Goal: Obtain resource: Download file/media

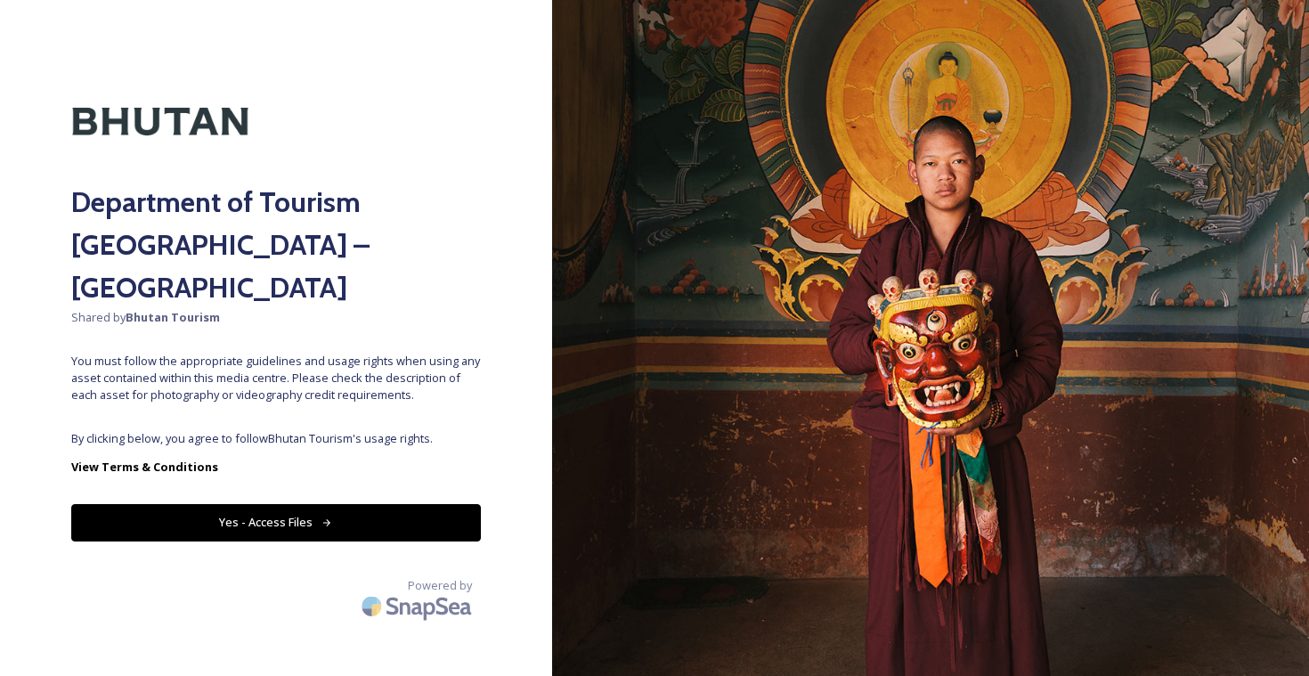
click at [350, 504] on button "Yes - Access Files" at bounding box center [276, 522] width 410 height 37
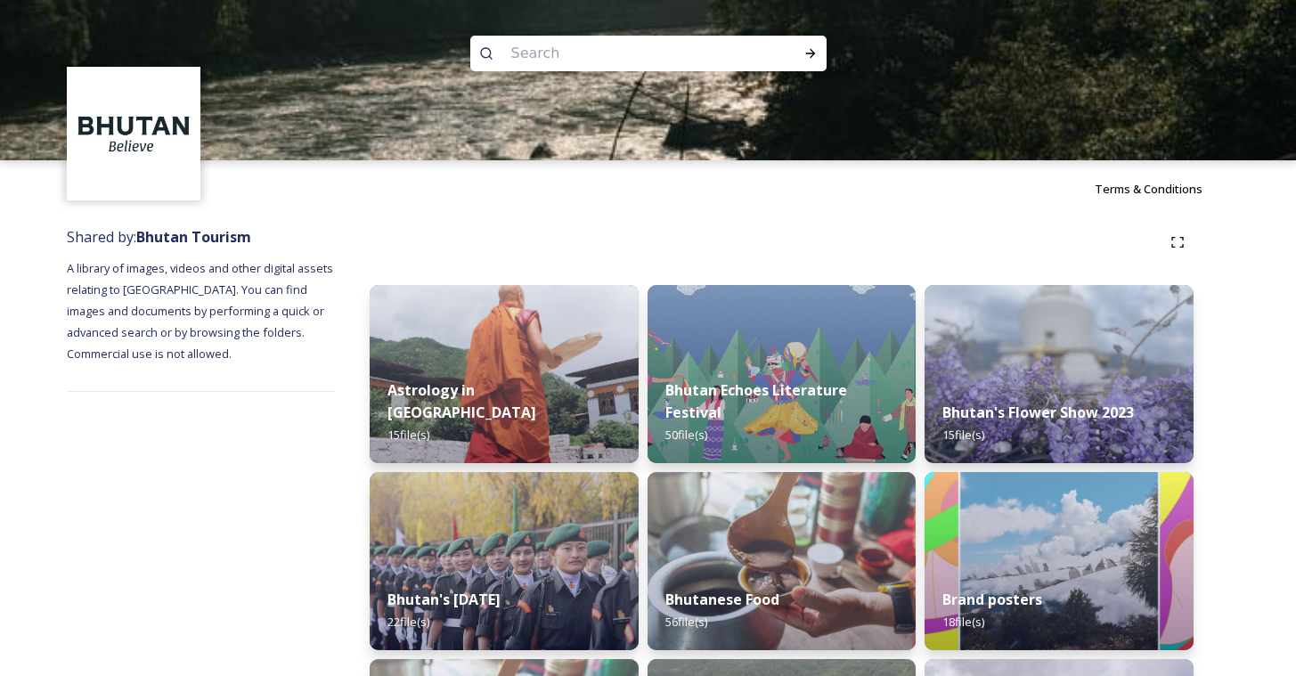
click at [614, 37] on input at bounding box center [624, 53] width 244 height 39
type input "takin"
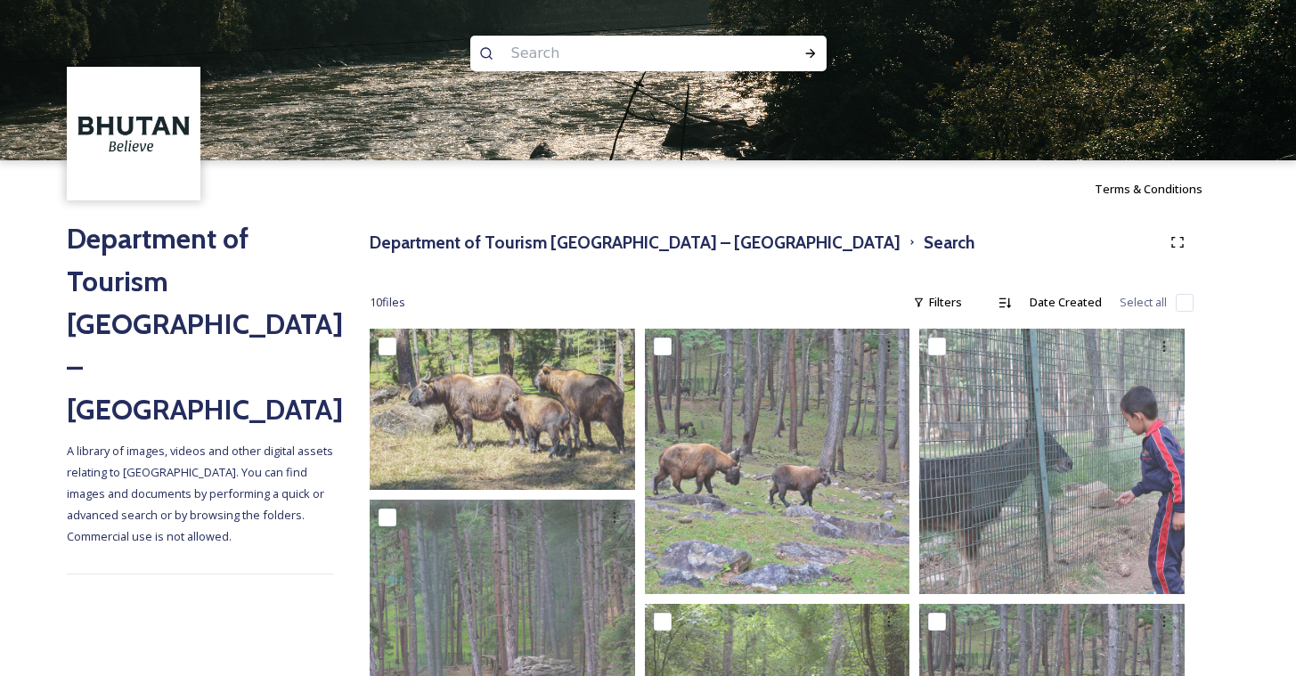
click at [683, 46] on input at bounding box center [624, 53] width 244 height 39
type input "black"
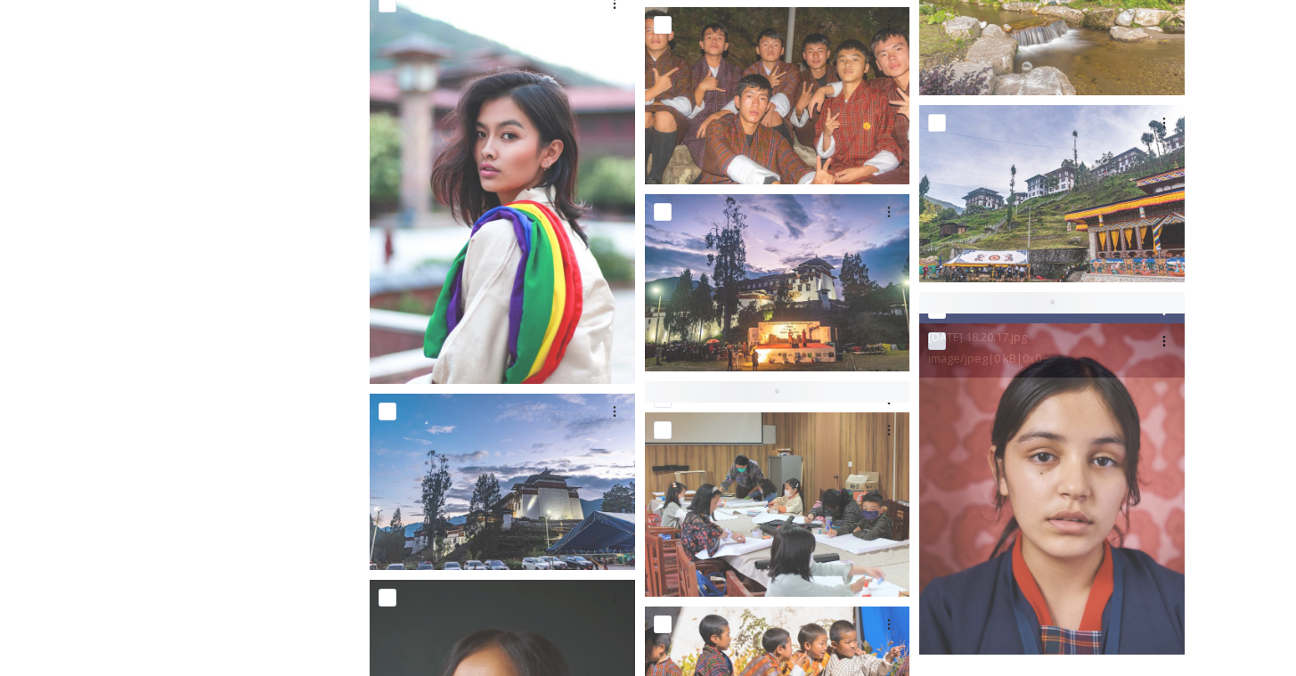
scroll to position [2, 0]
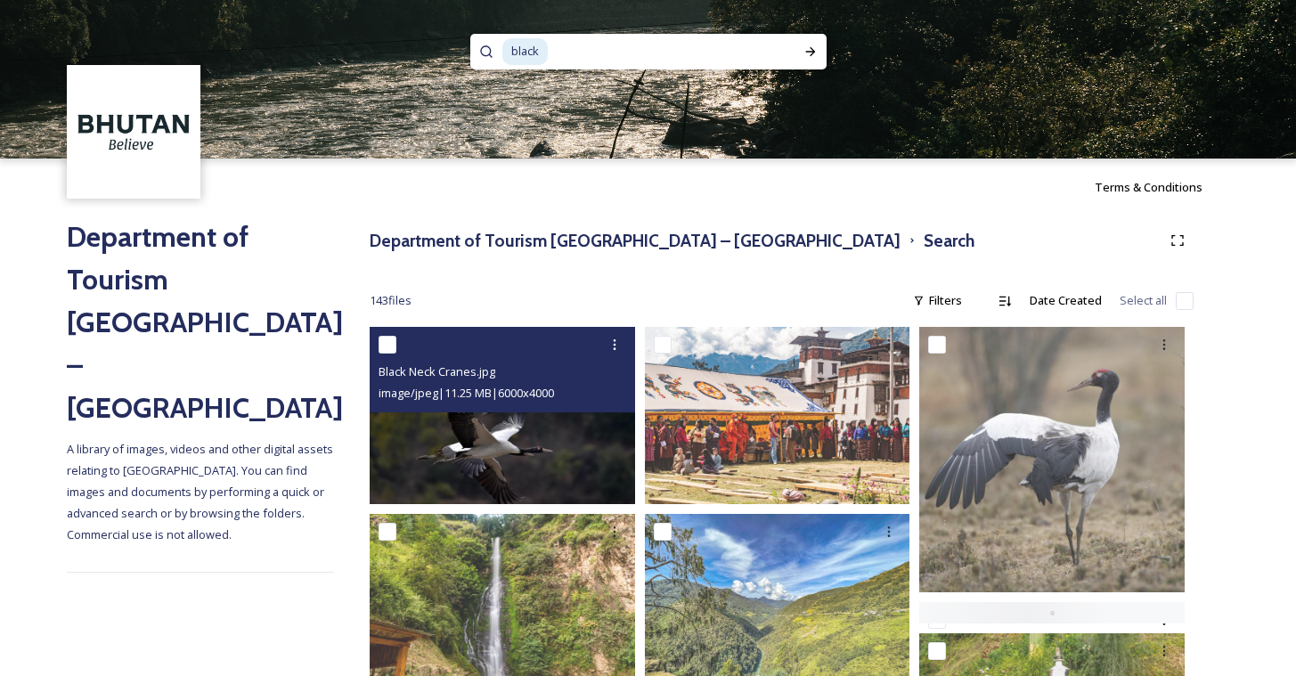
click at [474, 454] on img at bounding box center [502, 415] width 265 height 177
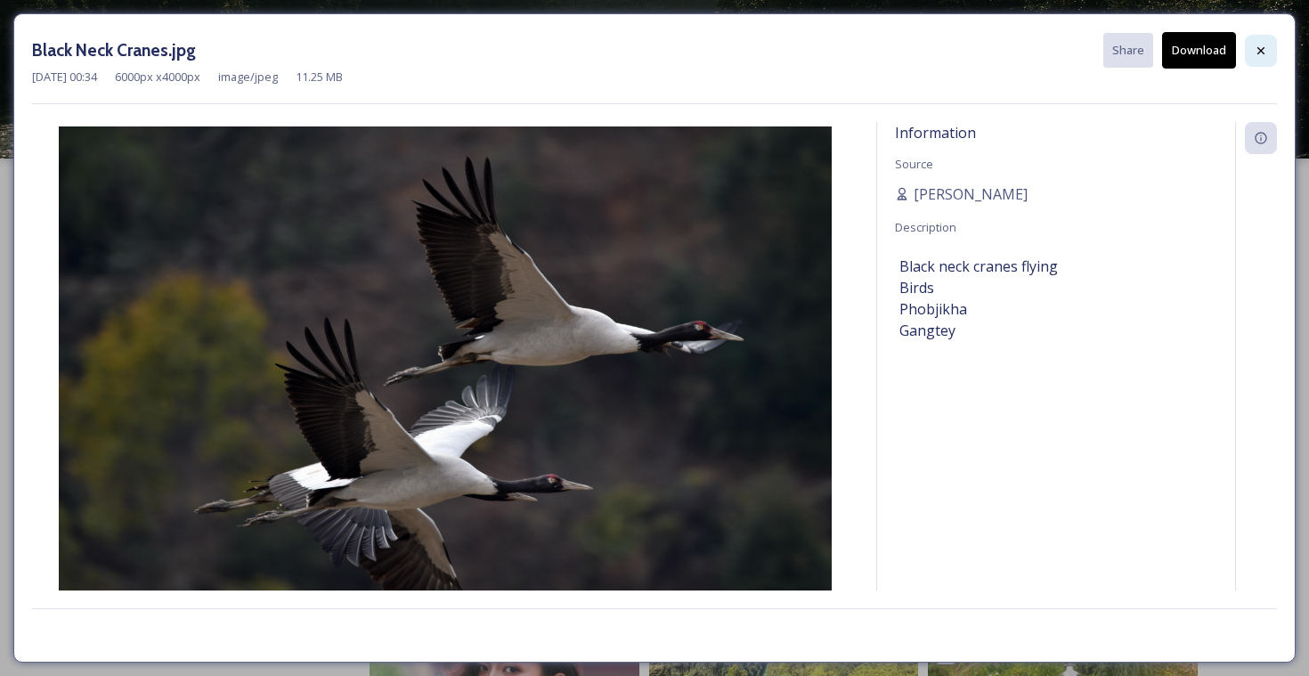
click at [1268, 55] on div at bounding box center [1261, 51] width 32 height 32
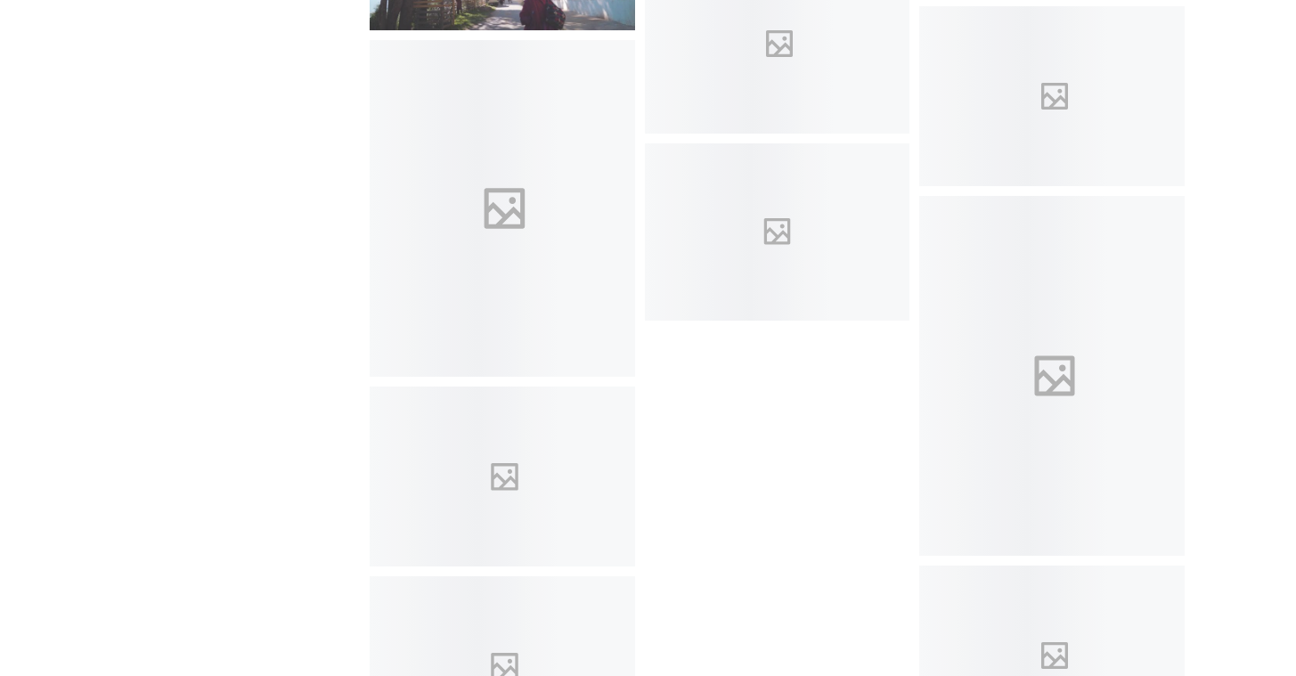
scroll to position [2788, 0]
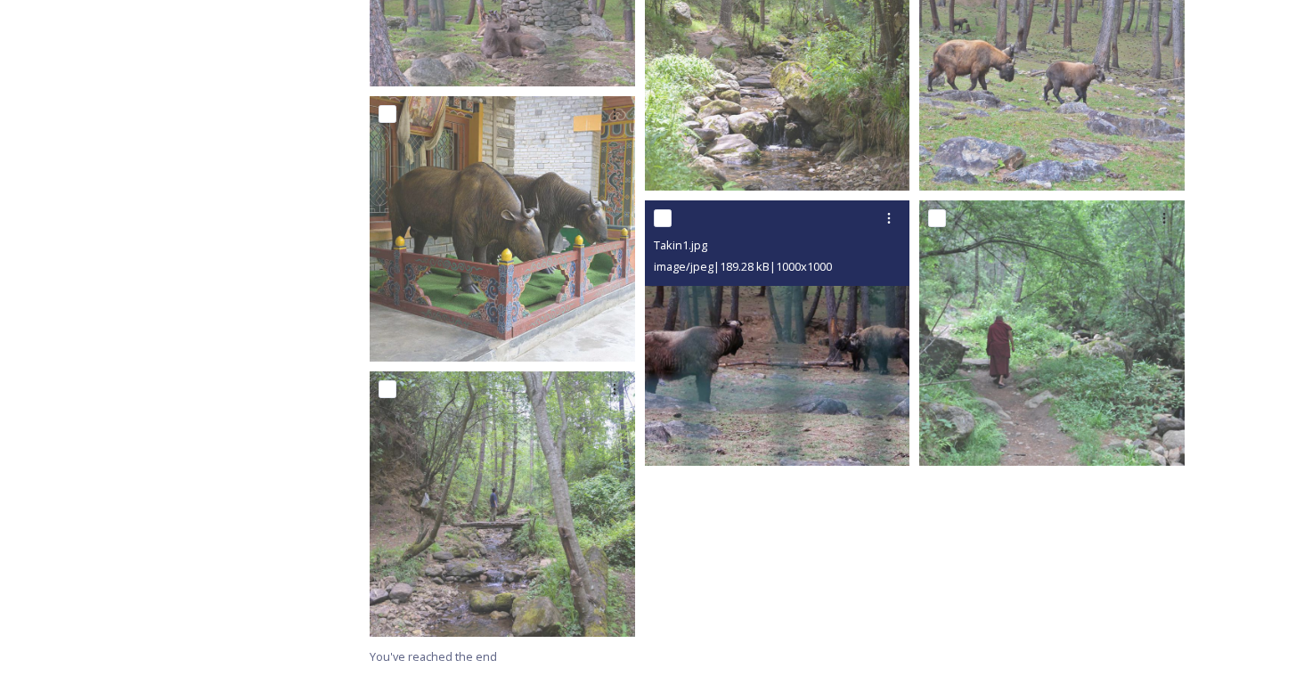
scroll to position [401, 0]
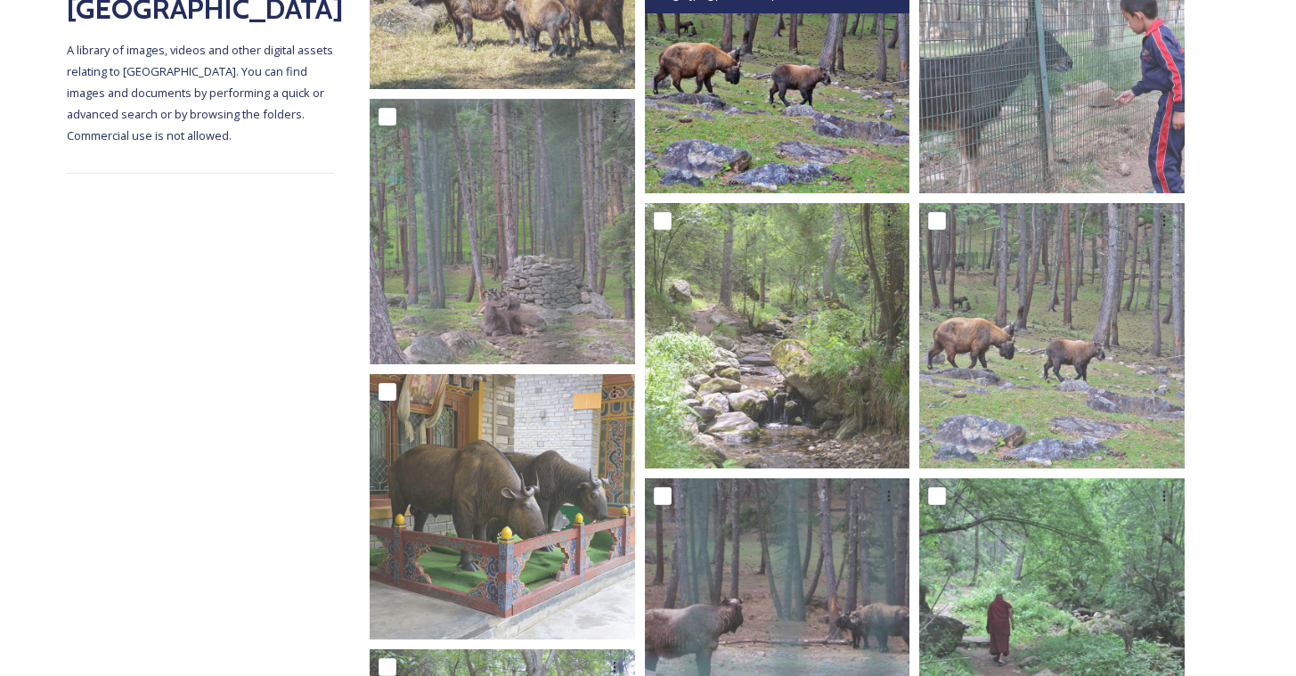
click at [760, 79] on img at bounding box center [777, 60] width 265 height 265
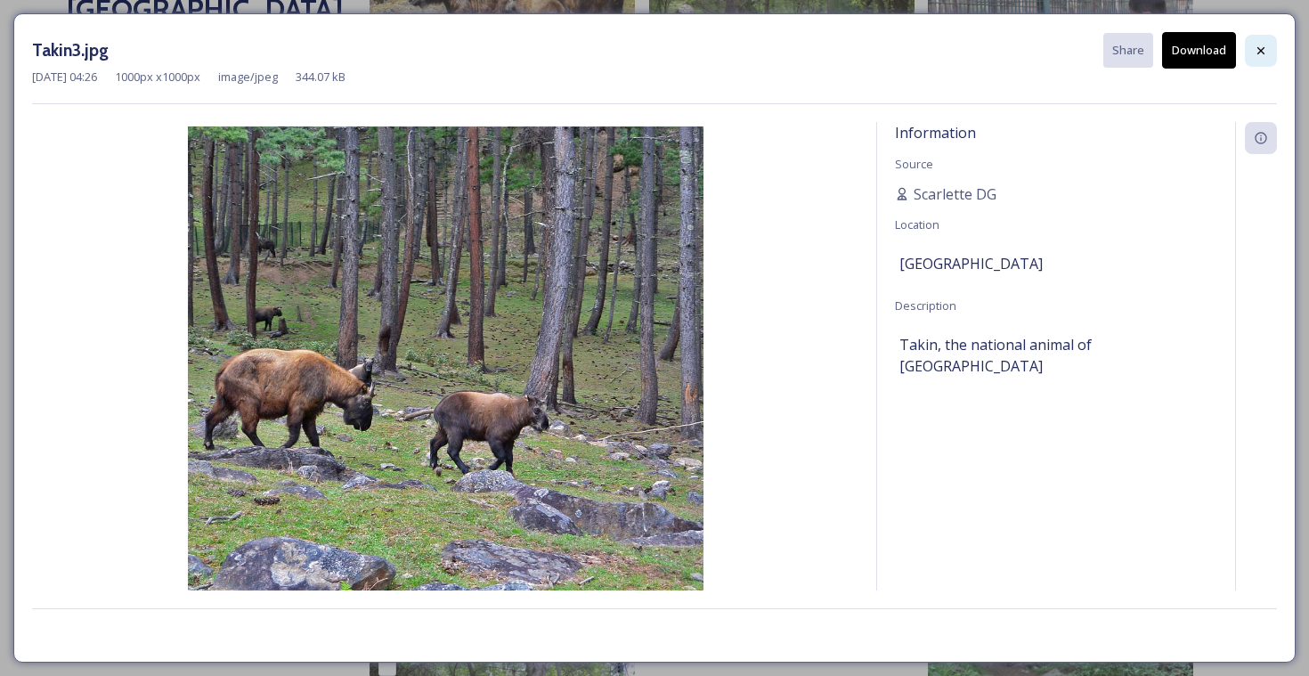
click at [1264, 52] on icon at bounding box center [1261, 51] width 14 height 14
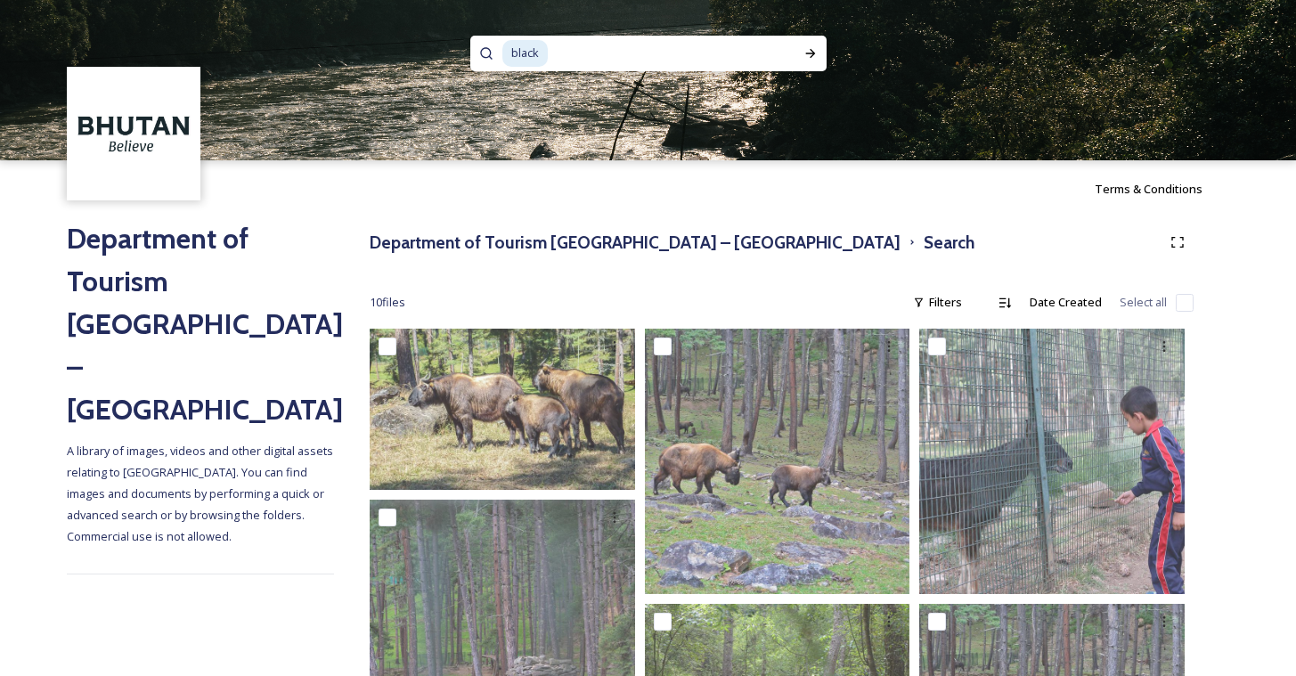
click at [679, 50] on input at bounding box center [659, 53] width 221 height 39
type input "b"
type input "folk heritage"
click at [814, 47] on icon at bounding box center [810, 53] width 14 height 14
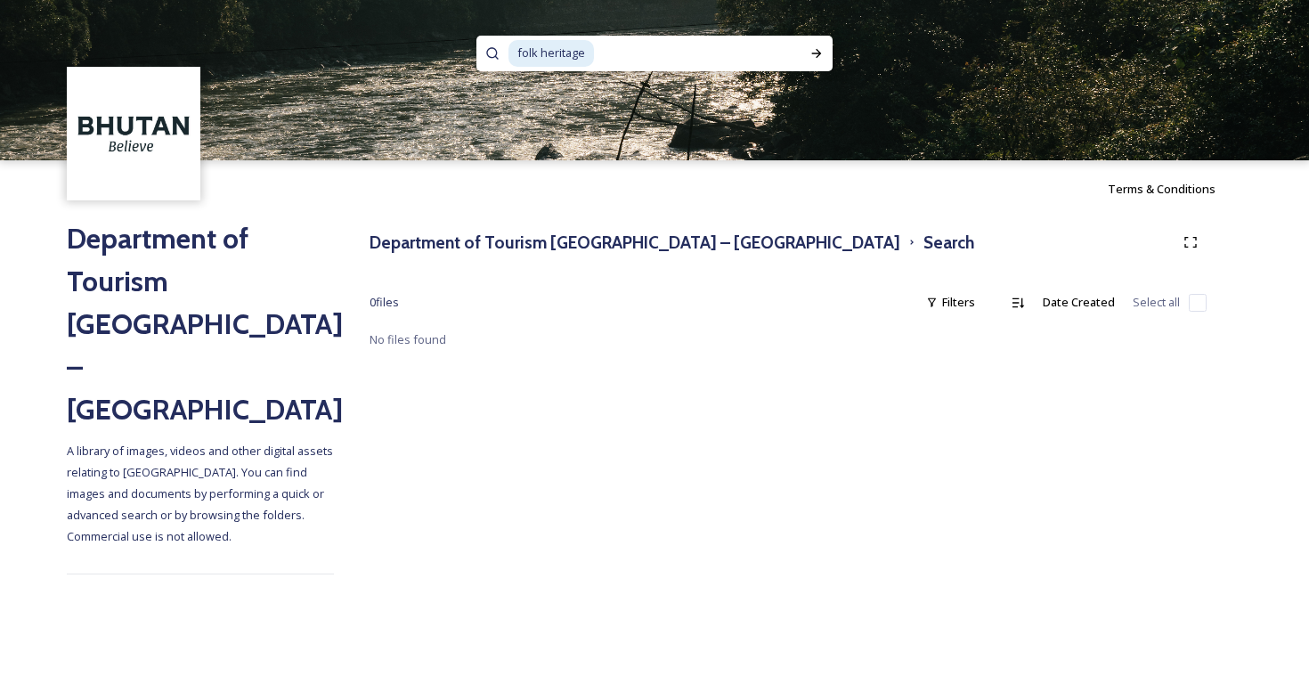
click at [597, 48] on input at bounding box center [696, 53] width 200 height 39
drag, startPoint x: 594, startPoint y: 58, endPoint x: 484, endPoint y: 39, distance: 111.1
click at [484, 39] on div "folk heritage" at bounding box center [654, 54] width 356 height 36
type input "f"
type input "textile musuem"
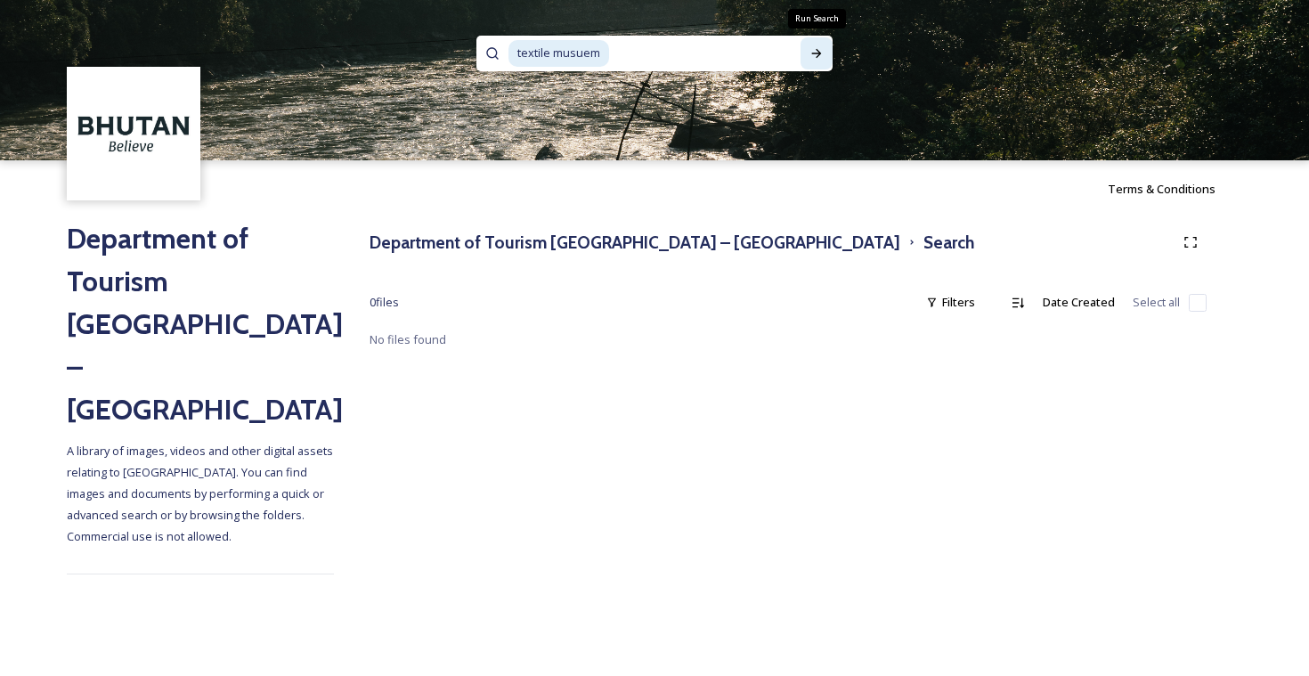
click at [812, 57] on icon at bounding box center [816, 53] width 14 height 14
click at [608, 49] on span "textile musuem" at bounding box center [558, 53] width 101 height 26
click at [829, 55] on div "Run Search" at bounding box center [817, 53] width 32 height 32
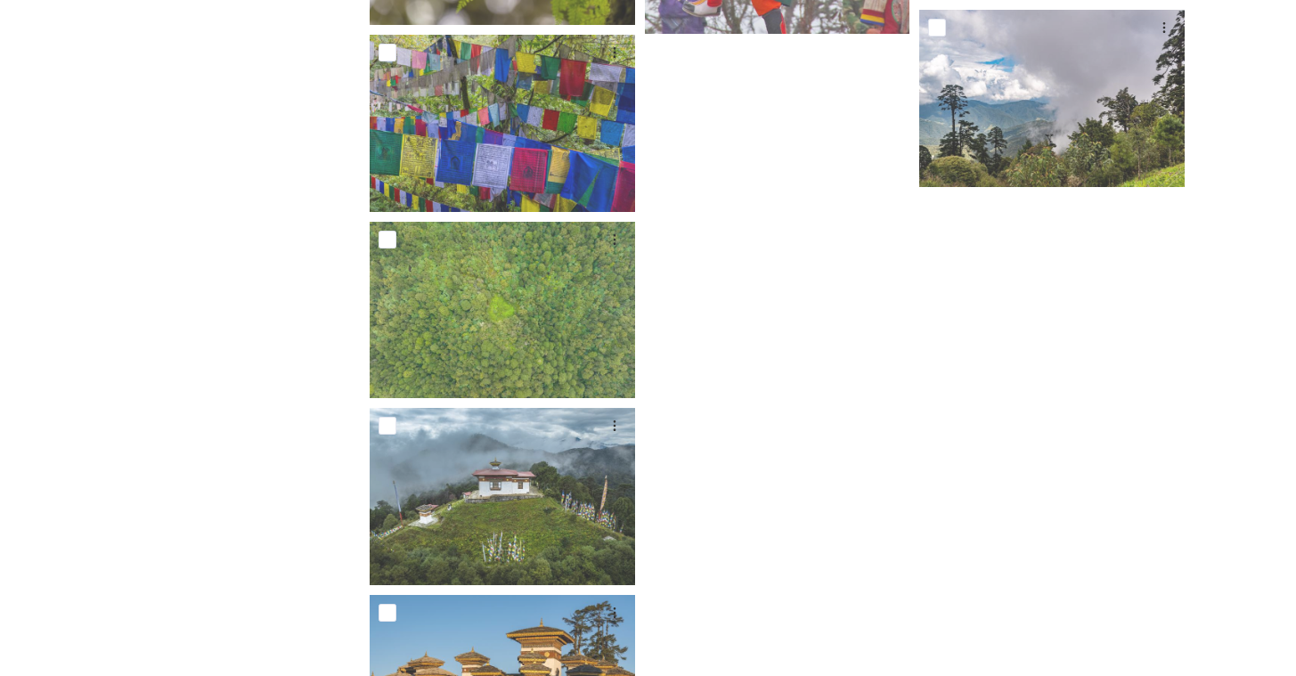
scroll to position [2938, 0]
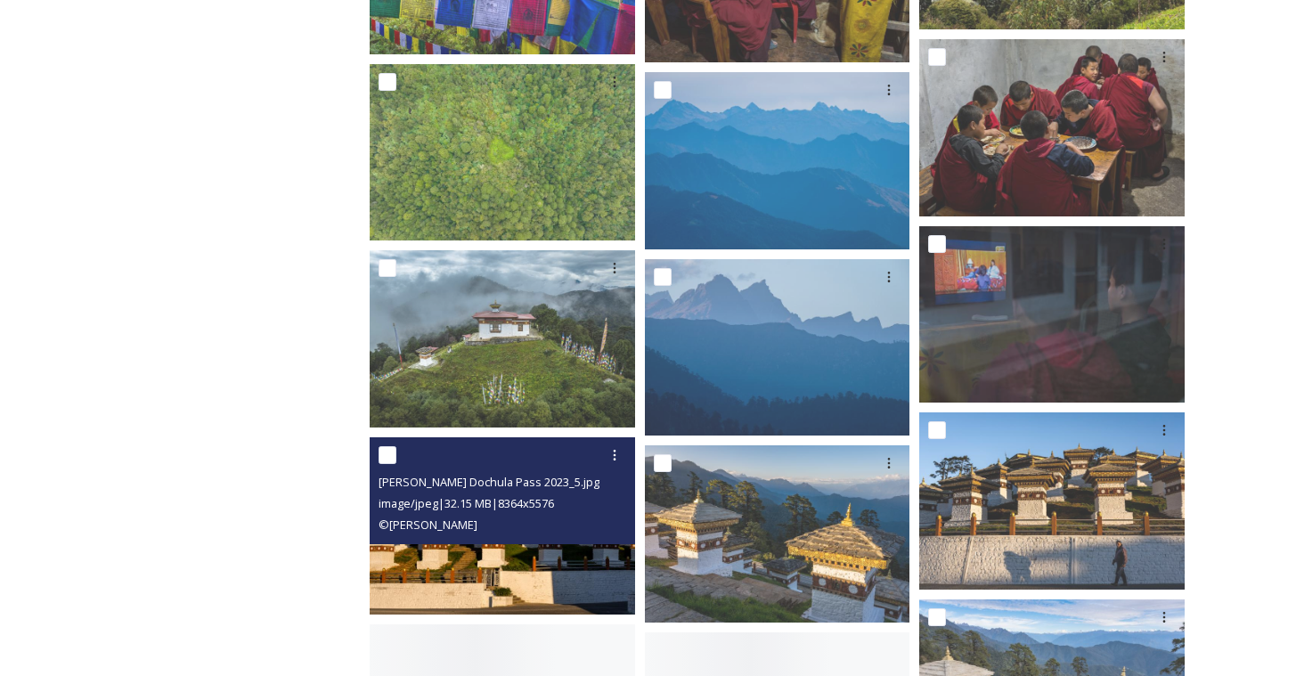
click at [492, 538] on div "[PERSON_NAME] Dochula Pass 2023_5.jpg image/jpeg | 32.15 MB | 8364 x 5576 © [PE…" at bounding box center [502, 490] width 265 height 107
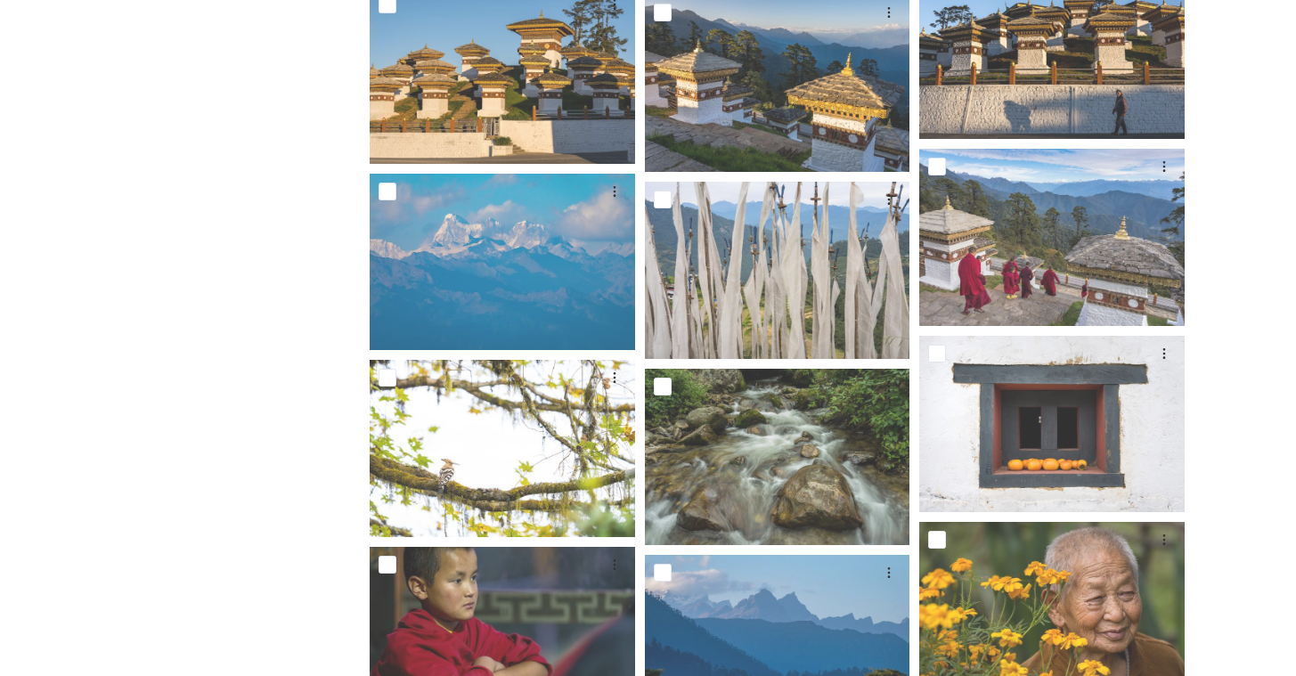
scroll to position [2981, 0]
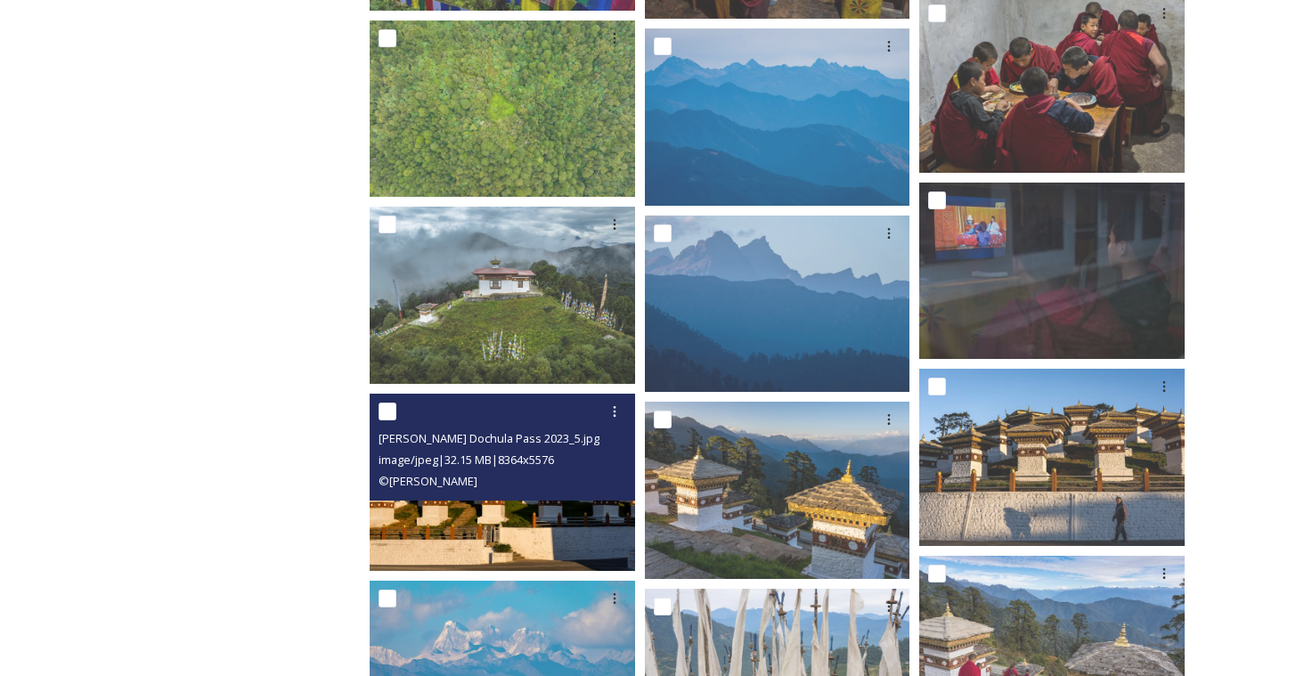
click at [521, 532] on img at bounding box center [502, 482] width 265 height 177
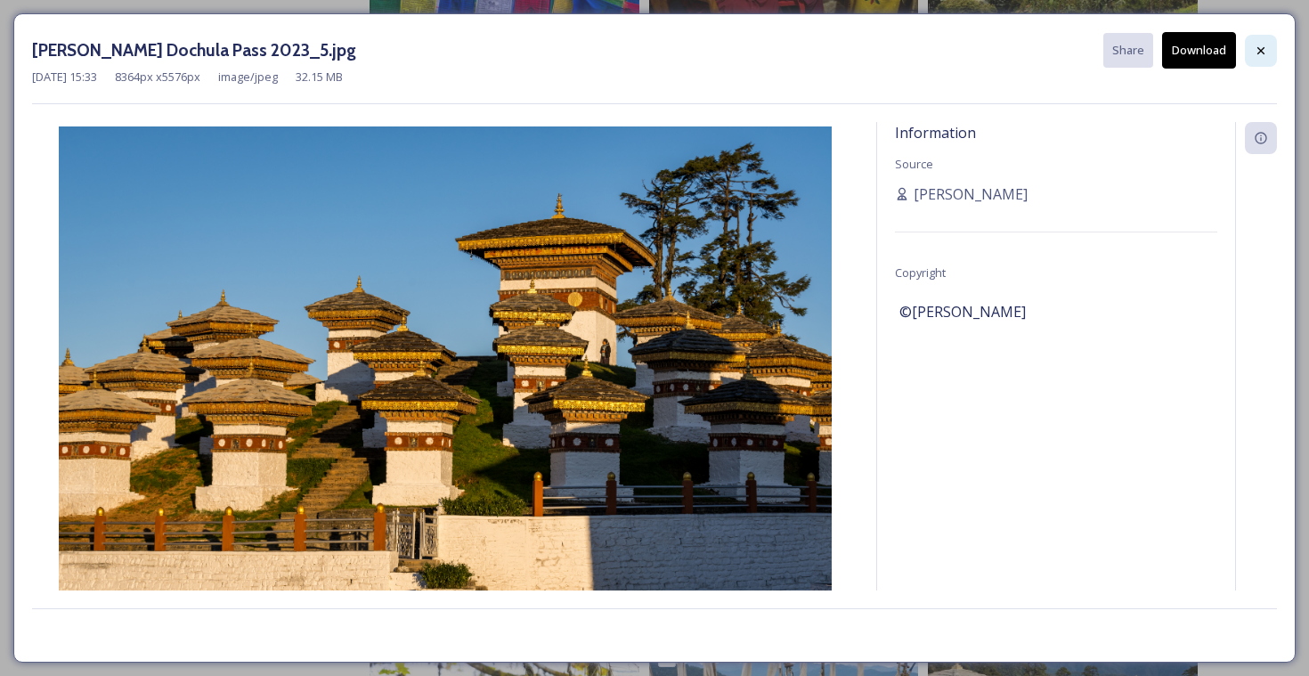
click at [1256, 49] on icon at bounding box center [1261, 51] width 14 height 14
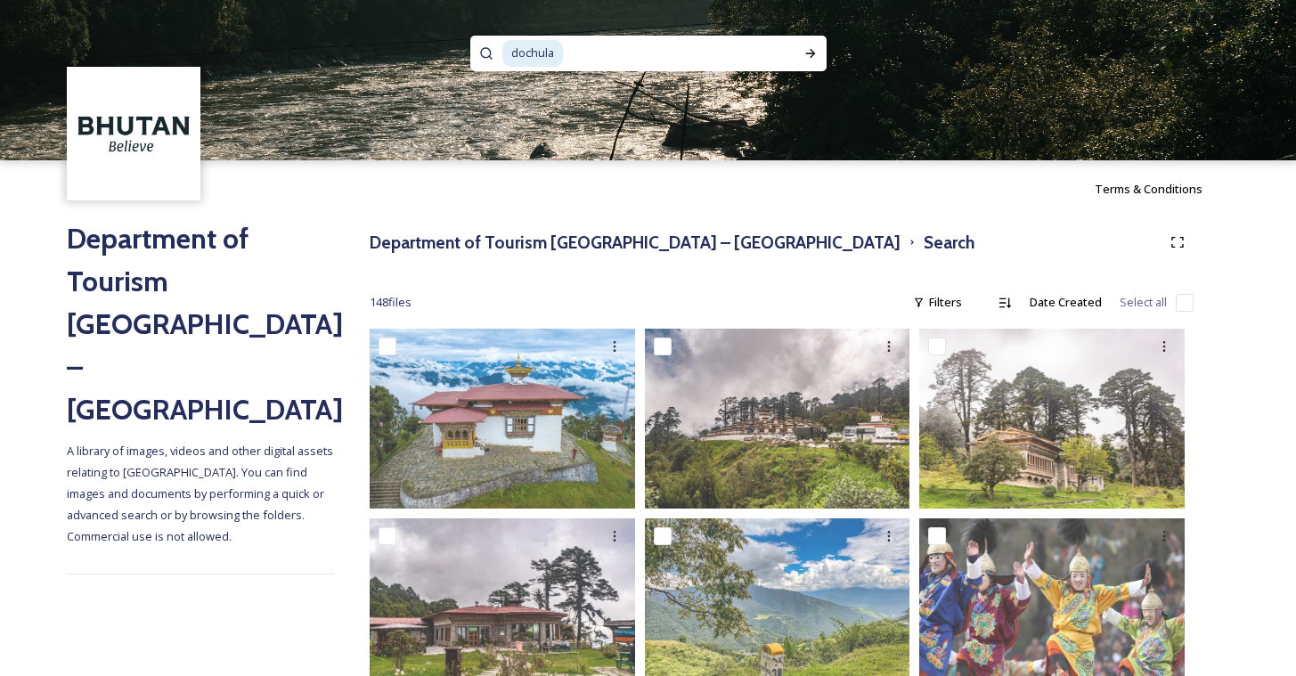
drag, startPoint x: 686, startPoint y: 51, endPoint x: 384, endPoint y: 59, distance: 302.0
click at [384, 59] on div "dochula" at bounding box center [648, 80] width 1296 height 160
type input "d"
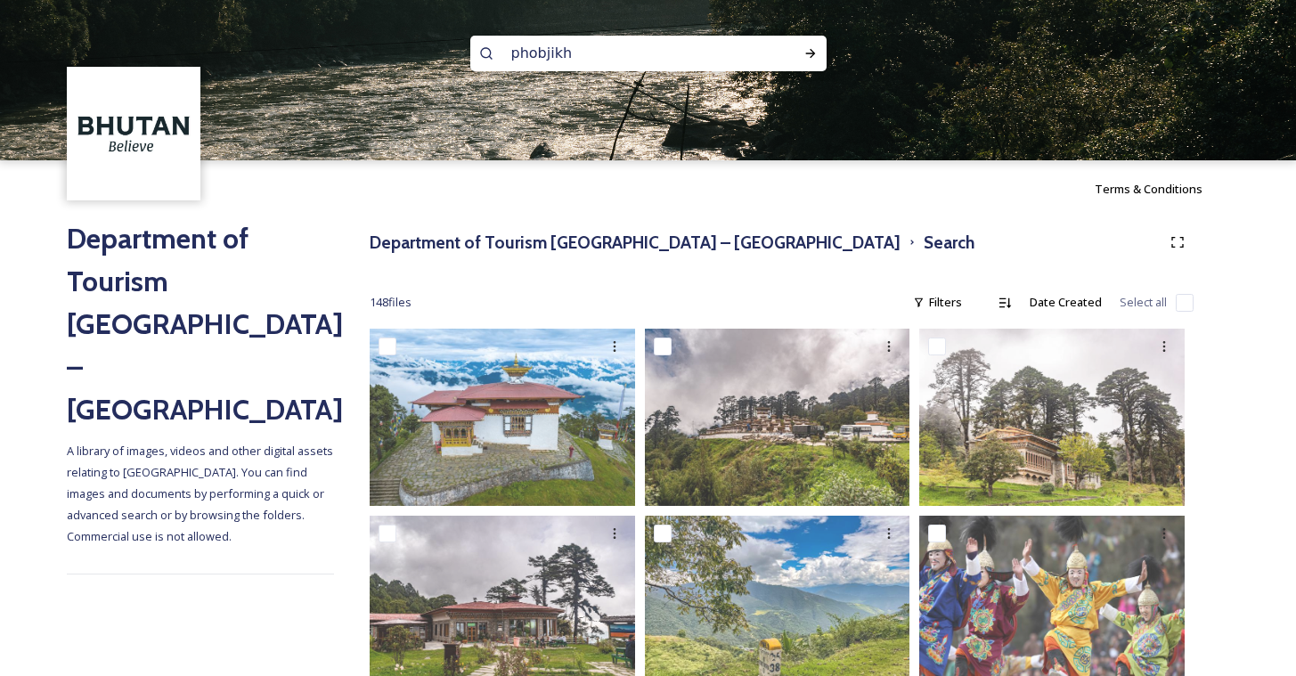
type input "phobjikha"
click at [821, 73] on img at bounding box center [648, 80] width 1296 height 160
click at [815, 55] on icon at bounding box center [810, 53] width 14 height 14
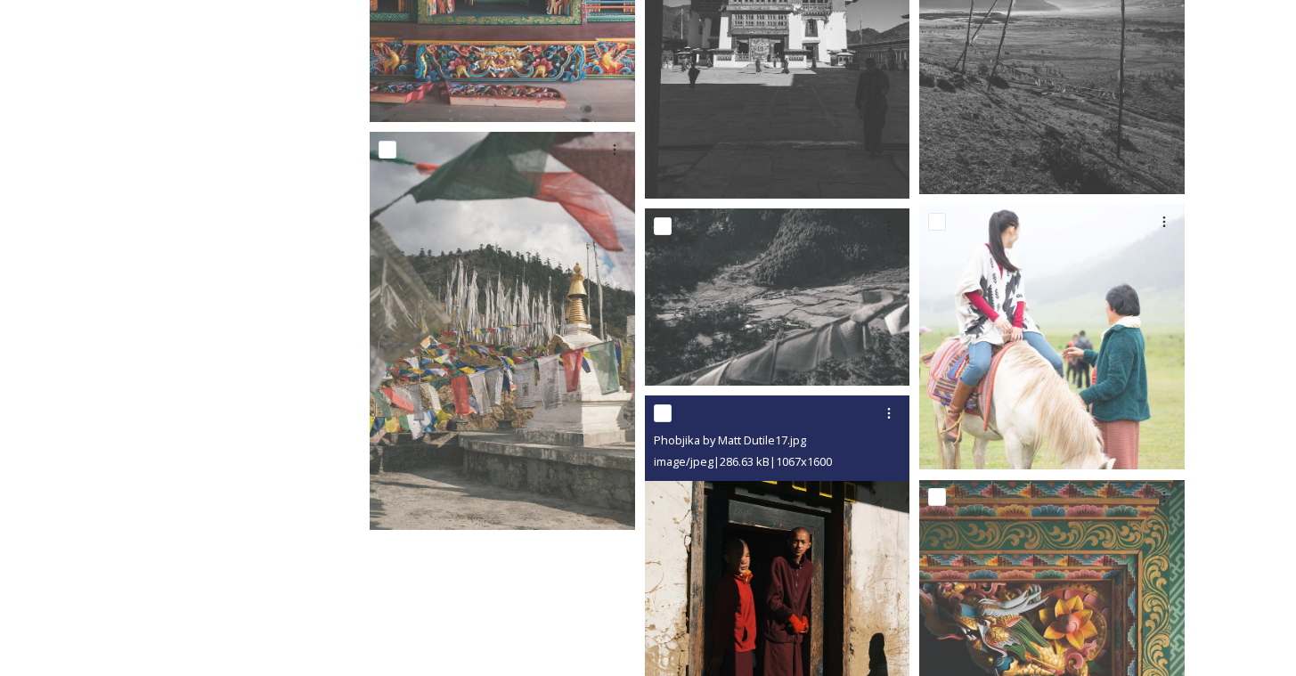
scroll to position [5859, 0]
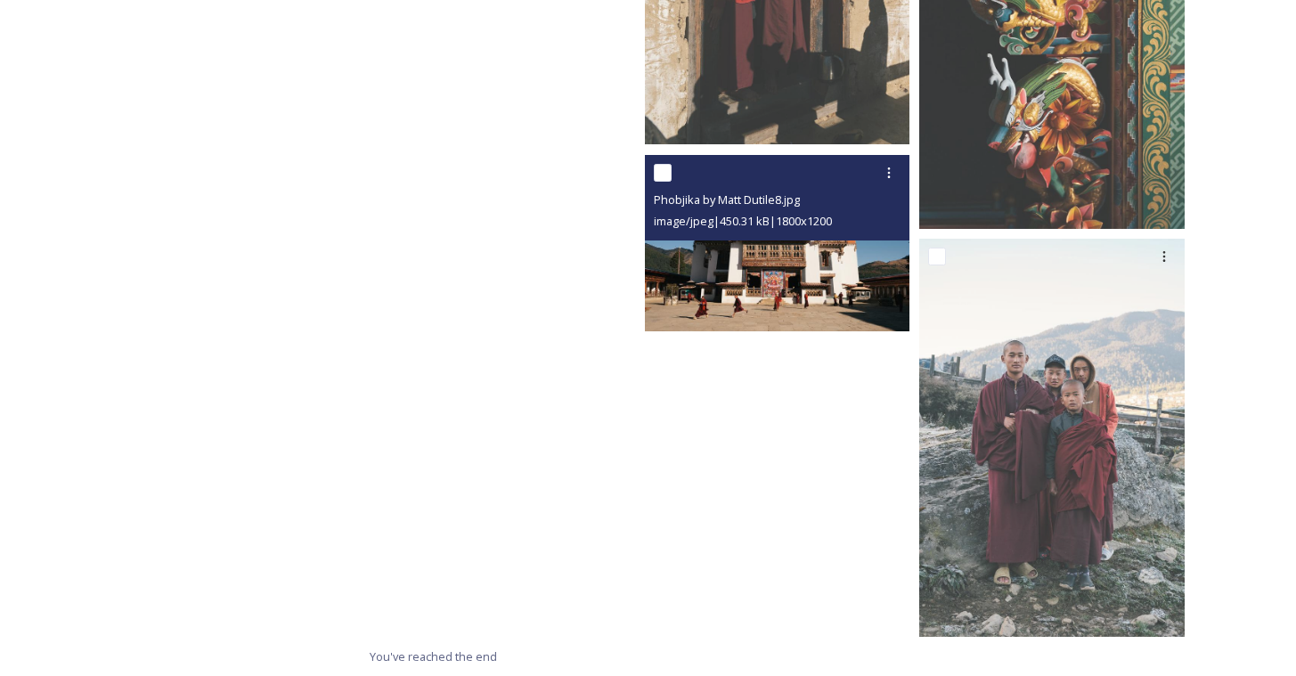
click at [764, 277] on img at bounding box center [777, 243] width 265 height 177
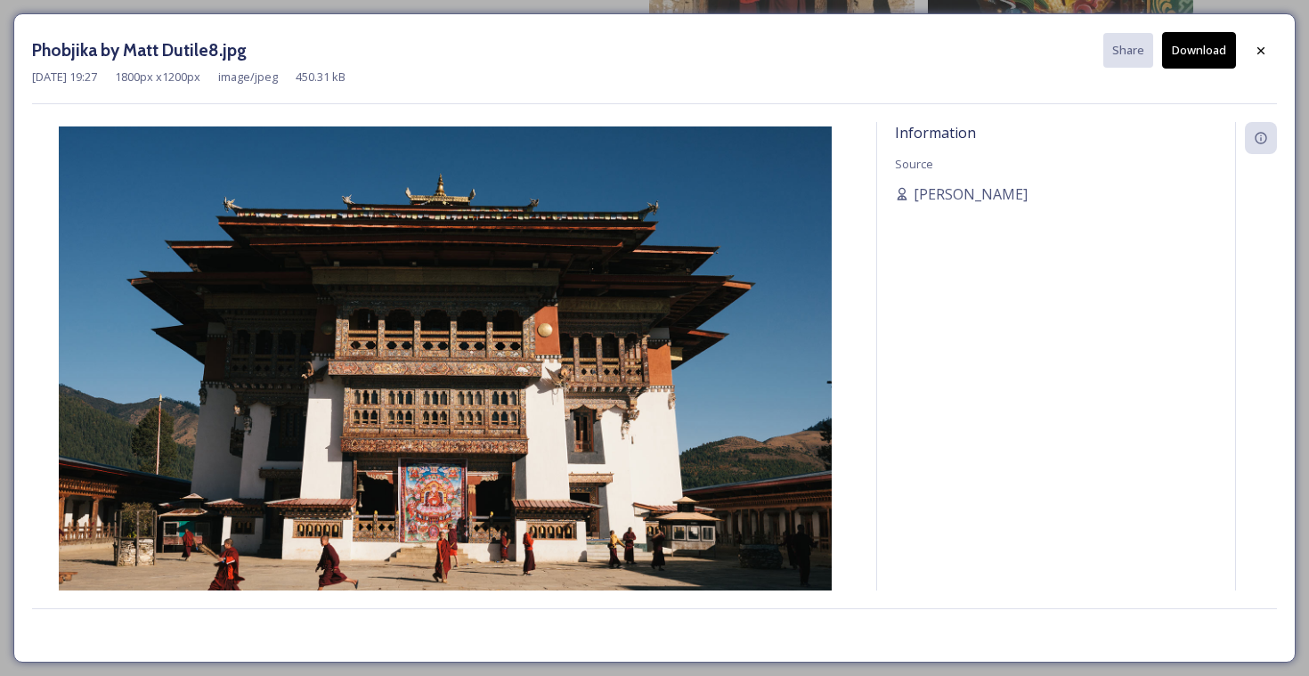
click at [760, 224] on img at bounding box center [445, 384] width 826 height 516
click at [1262, 50] on icon at bounding box center [1261, 51] width 14 height 14
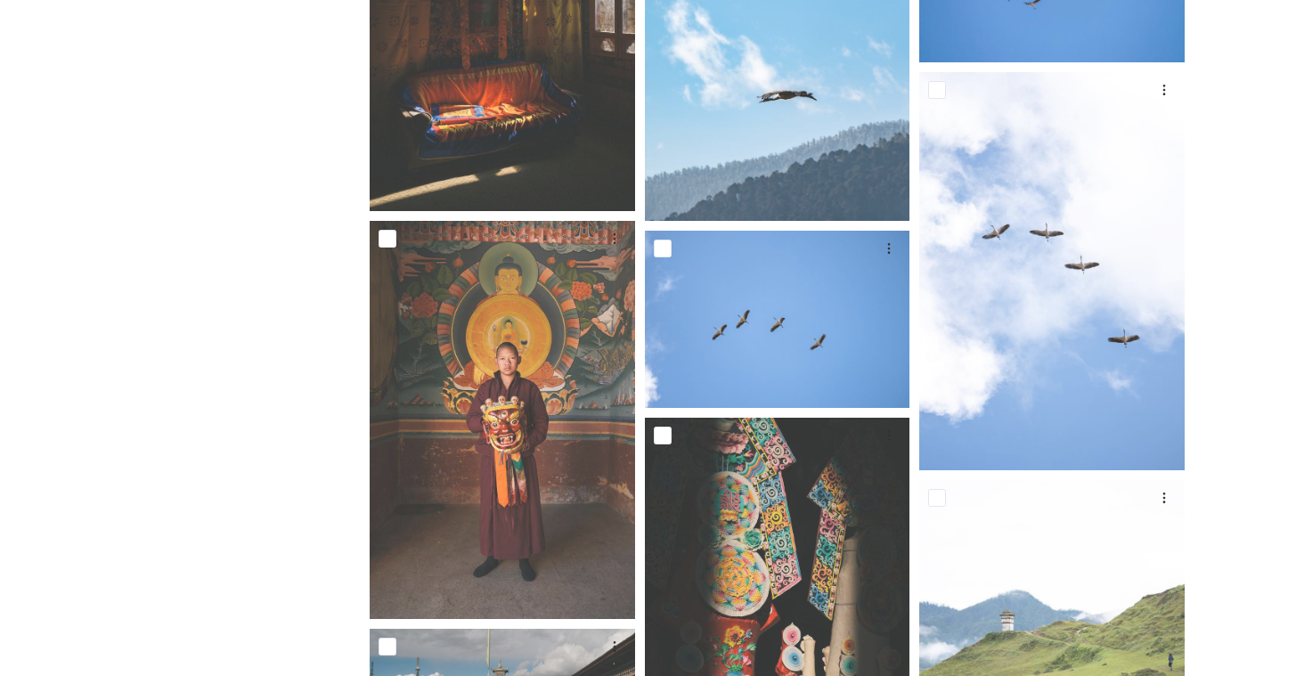
scroll to position [4060, 0]
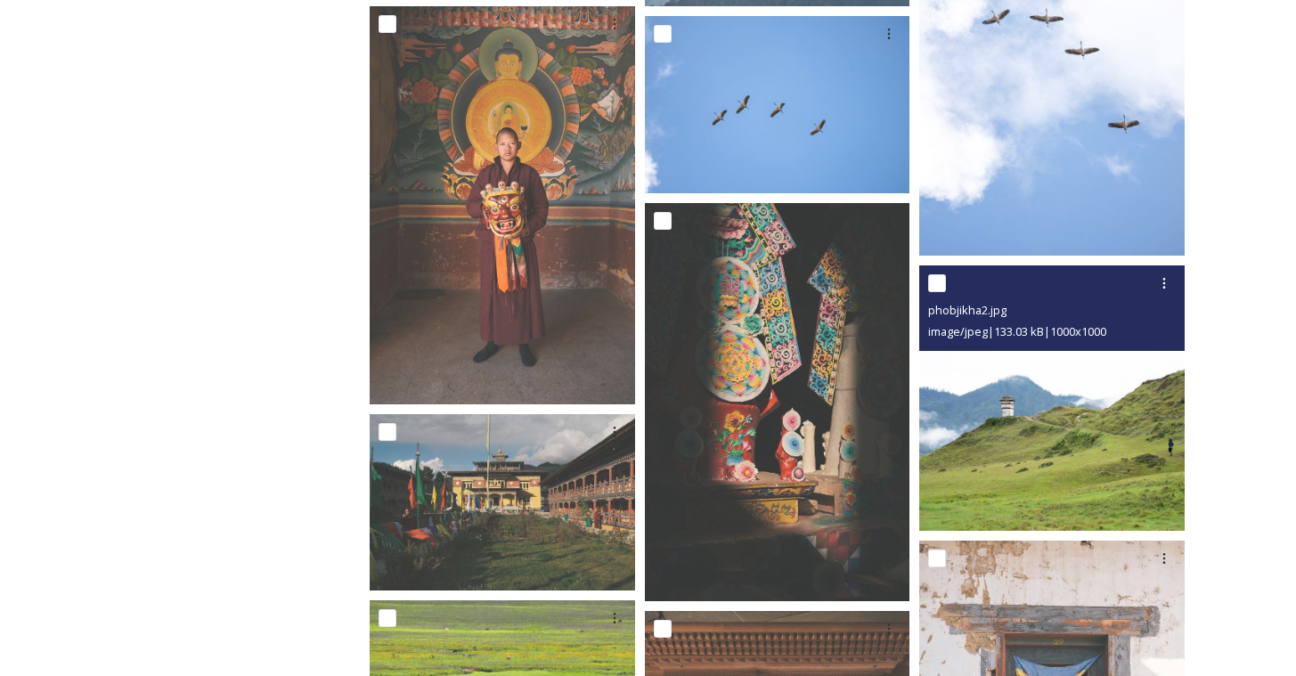
click at [1047, 448] on img at bounding box center [1051, 397] width 265 height 265
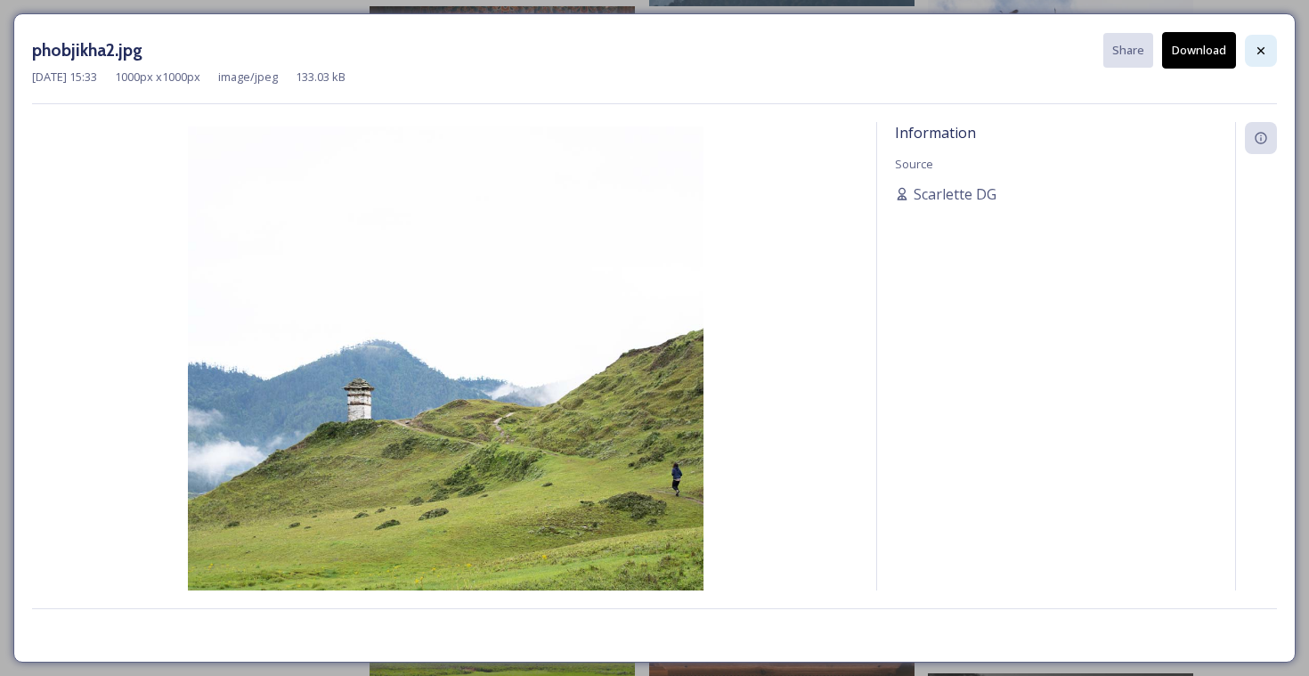
click at [1263, 44] on icon at bounding box center [1261, 51] width 14 height 14
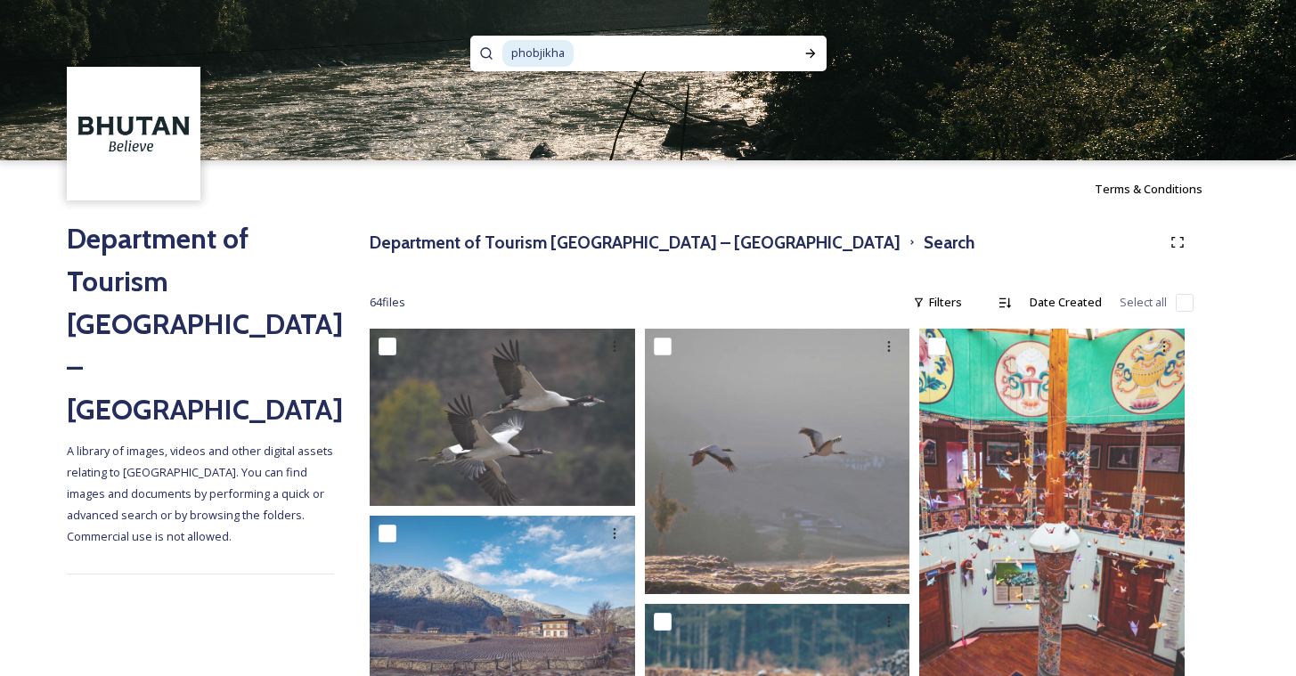
drag, startPoint x: 581, startPoint y: 66, endPoint x: 460, endPoint y: 58, distance: 121.4
click at [460, 58] on div "phobjikha" at bounding box center [648, 80] width 1296 height 160
type input "p"
type input "k"
type input "l"
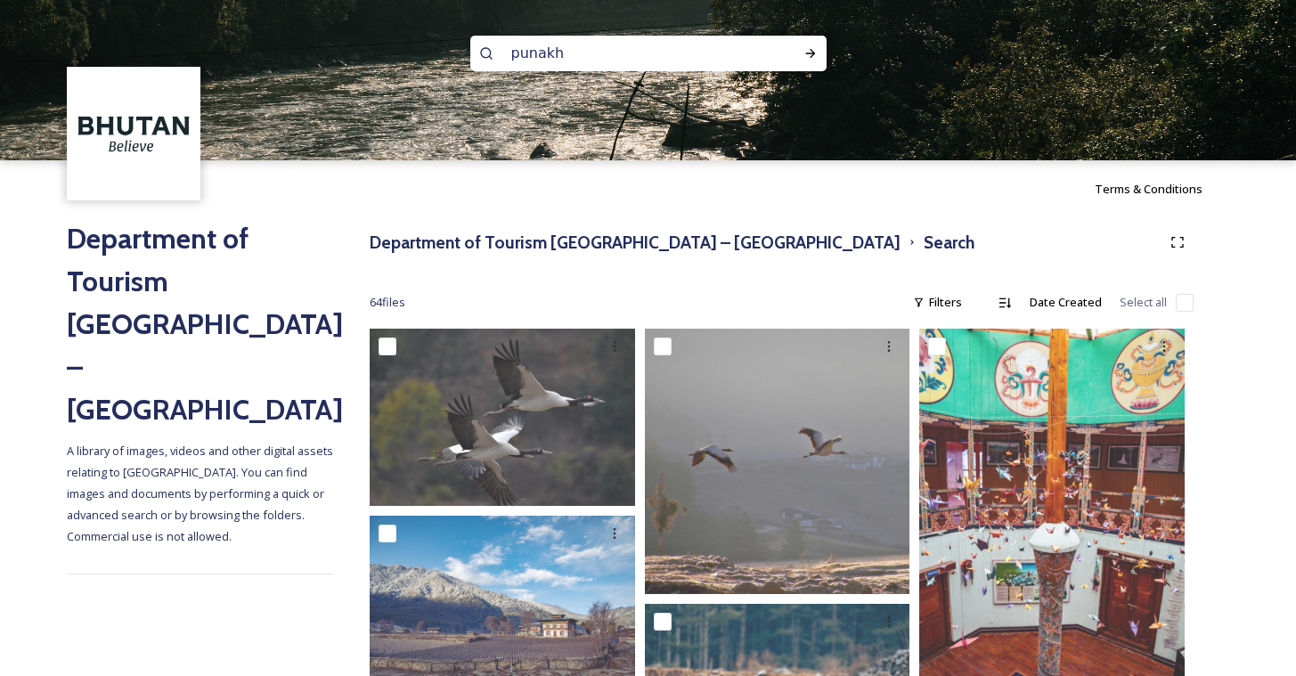
type input "punakha"
click at [813, 51] on icon at bounding box center [810, 53] width 14 height 14
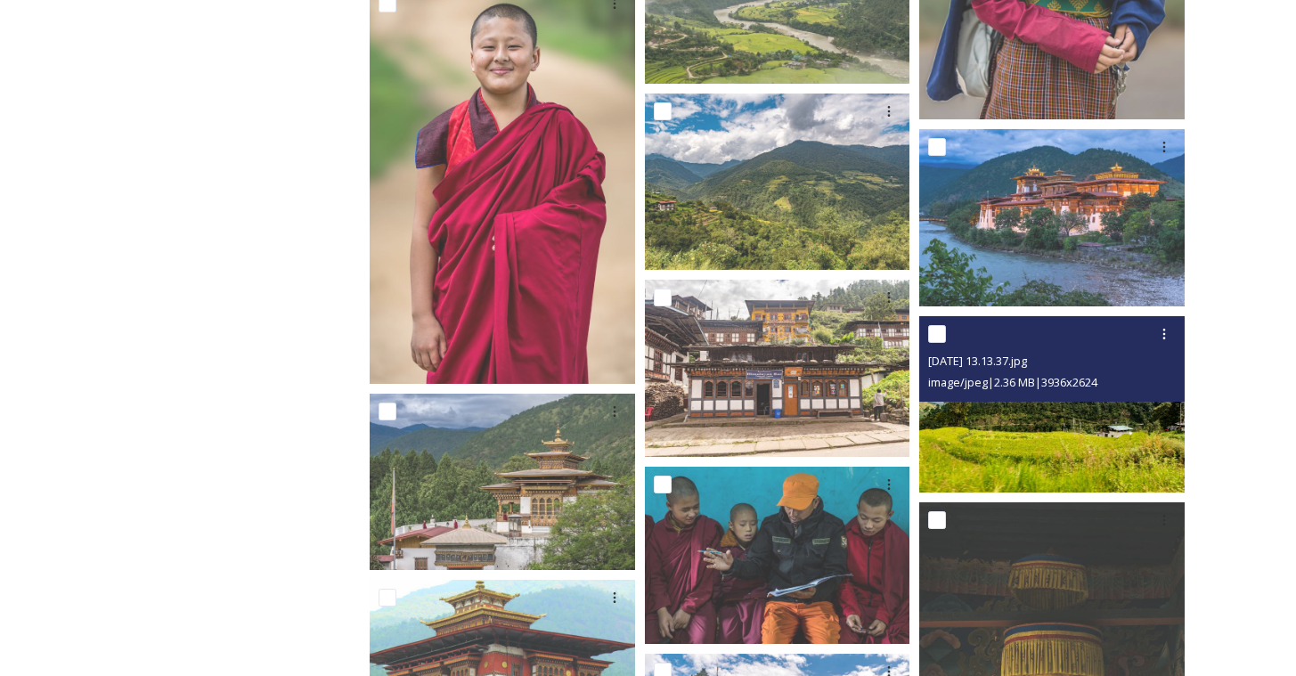
scroll to position [653, 0]
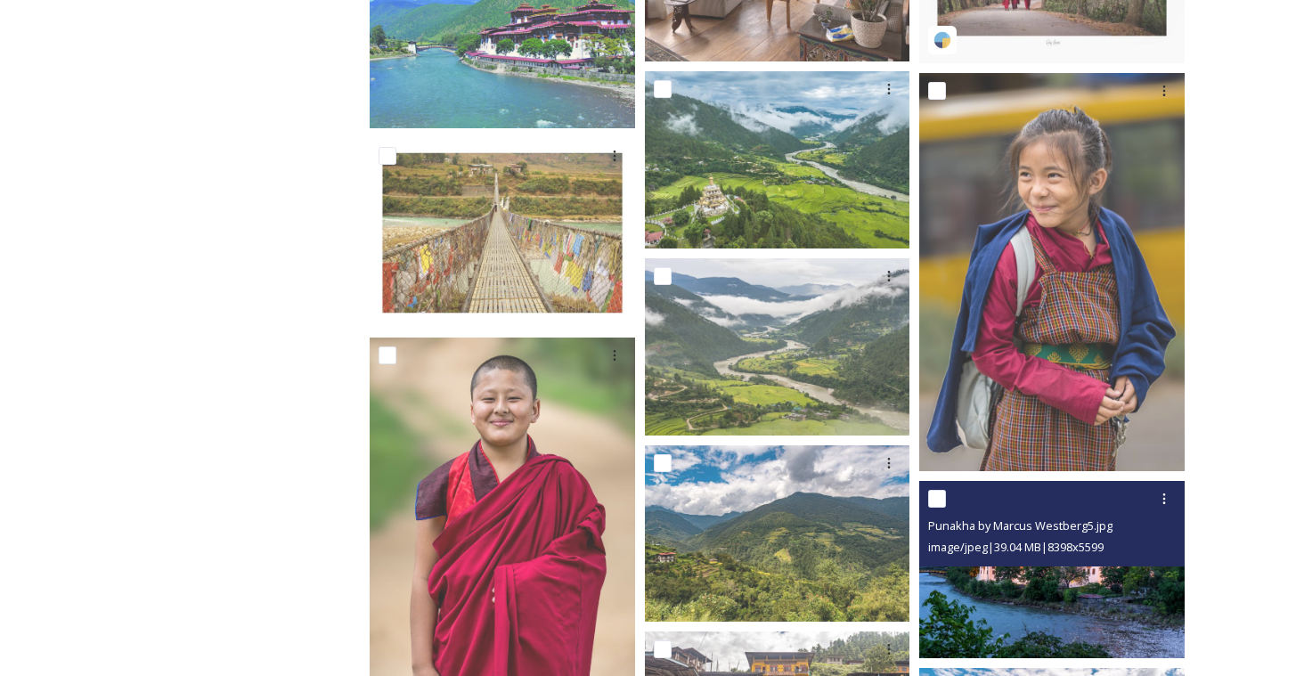
click at [1084, 601] on img at bounding box center [1051, 569] width 265 height 177
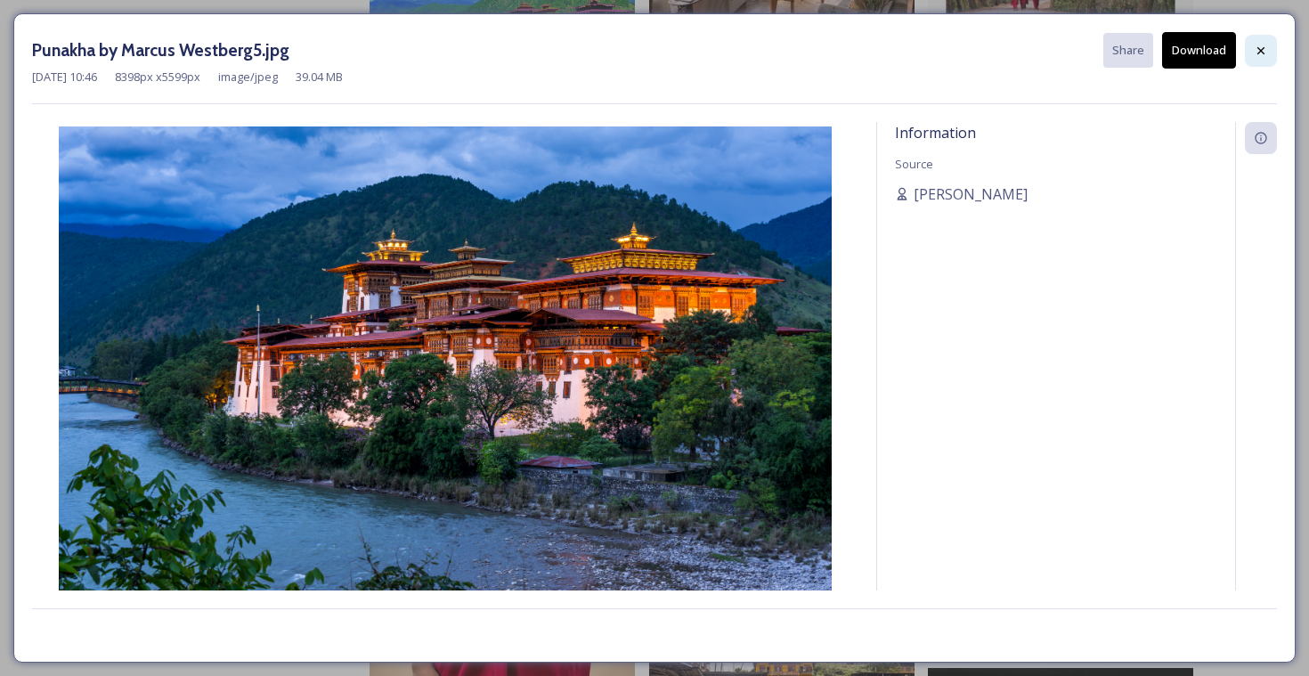
click at [1261, 60] on div at bounding box center [1261, 51] width 32 height 32
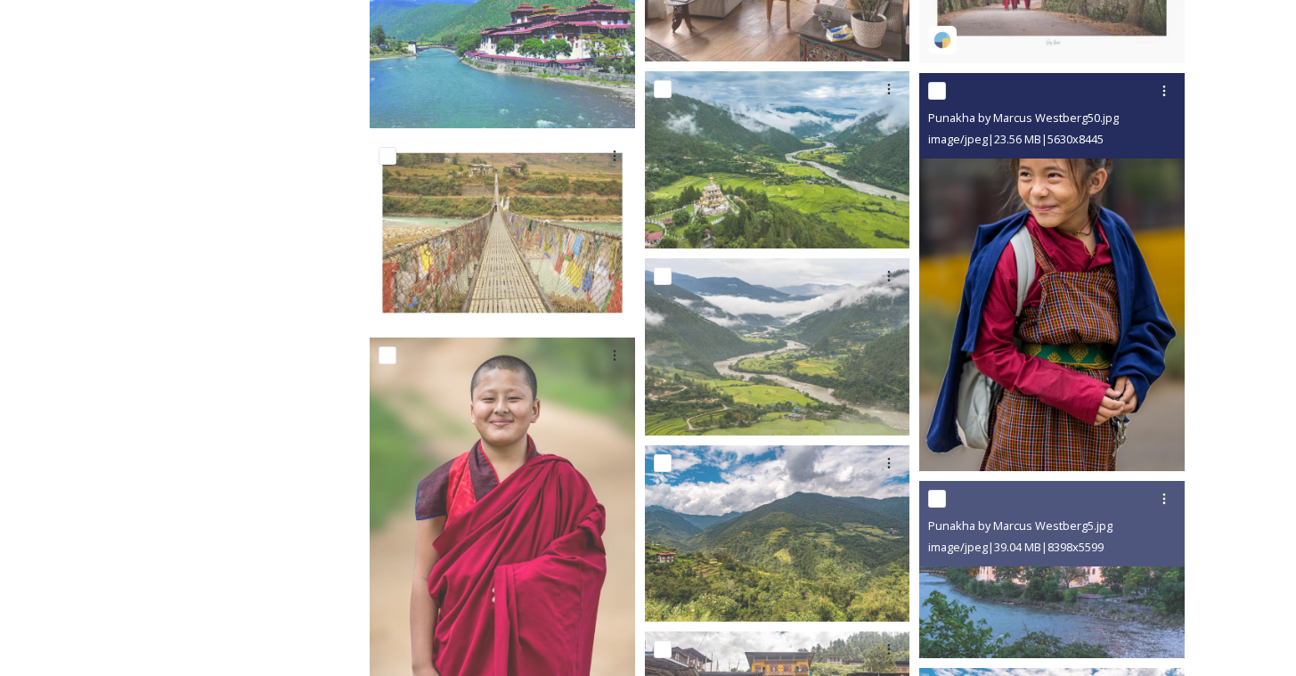
click at [1045, 245] on img at bounding box center [1051, 272] width 265 height 398
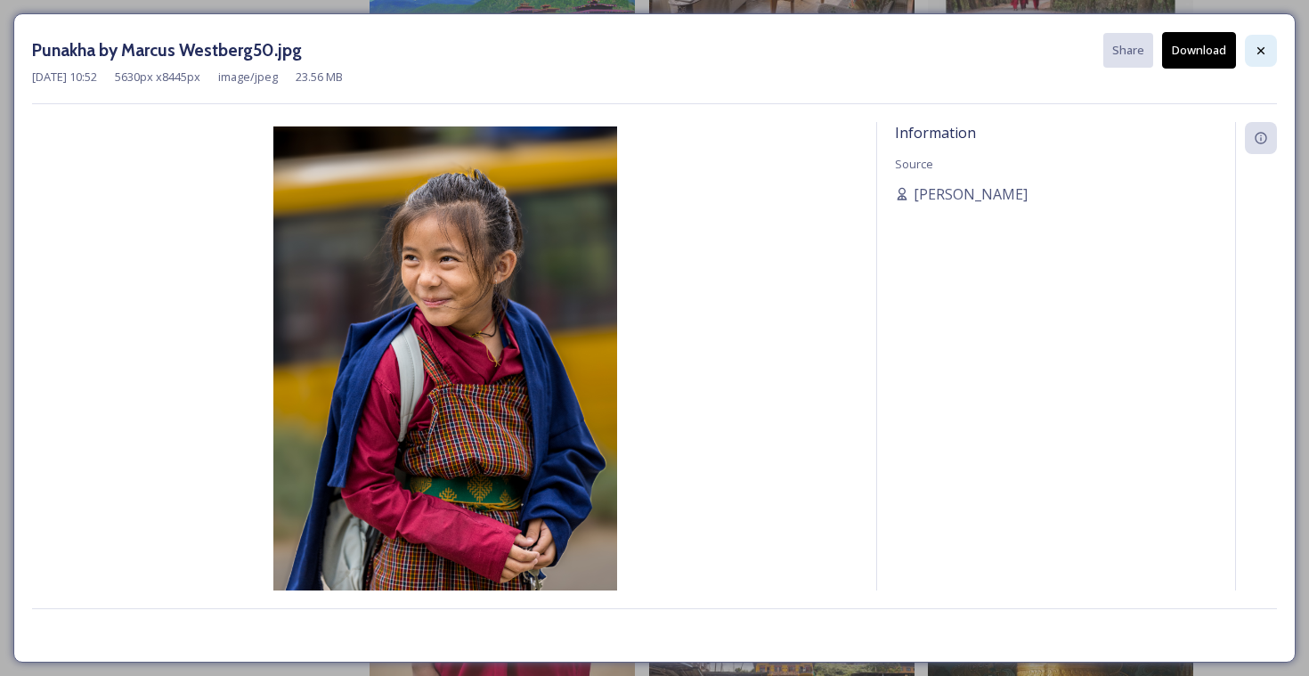
click at [1265, 48] on icon at bounding box center [1261, 51] width 14 height 14
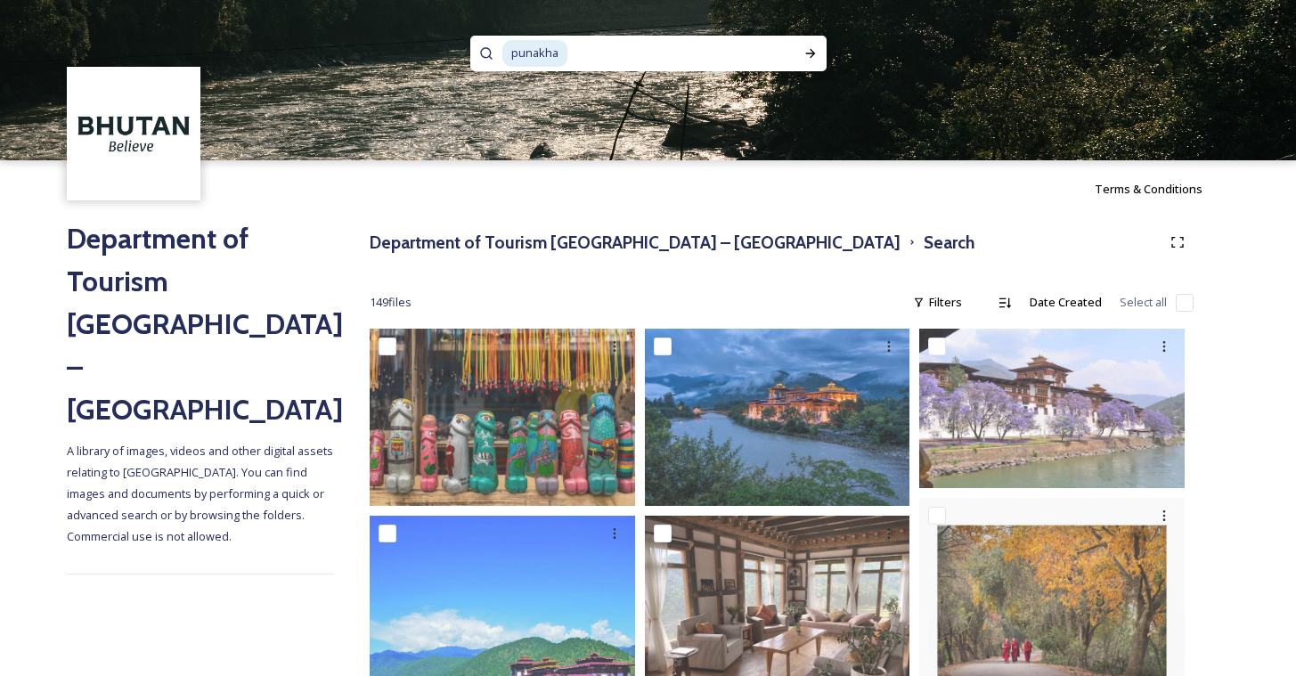
drag, startPoint x: 602, startPoint y: 61, endPoint x: 533, endPoint y: 53, distance: 69.0
click at [533, 53] on div "punakha" at bounding box center [641, 54] width 278 height 36
type input "p"
drag, startPoint x: 532, startPoint y: 54, endPoint x: 809, endPoint y: 61, distance: 277.0
click at [809, 60] on icon at bounding box center [810, 53] width 14 height 14
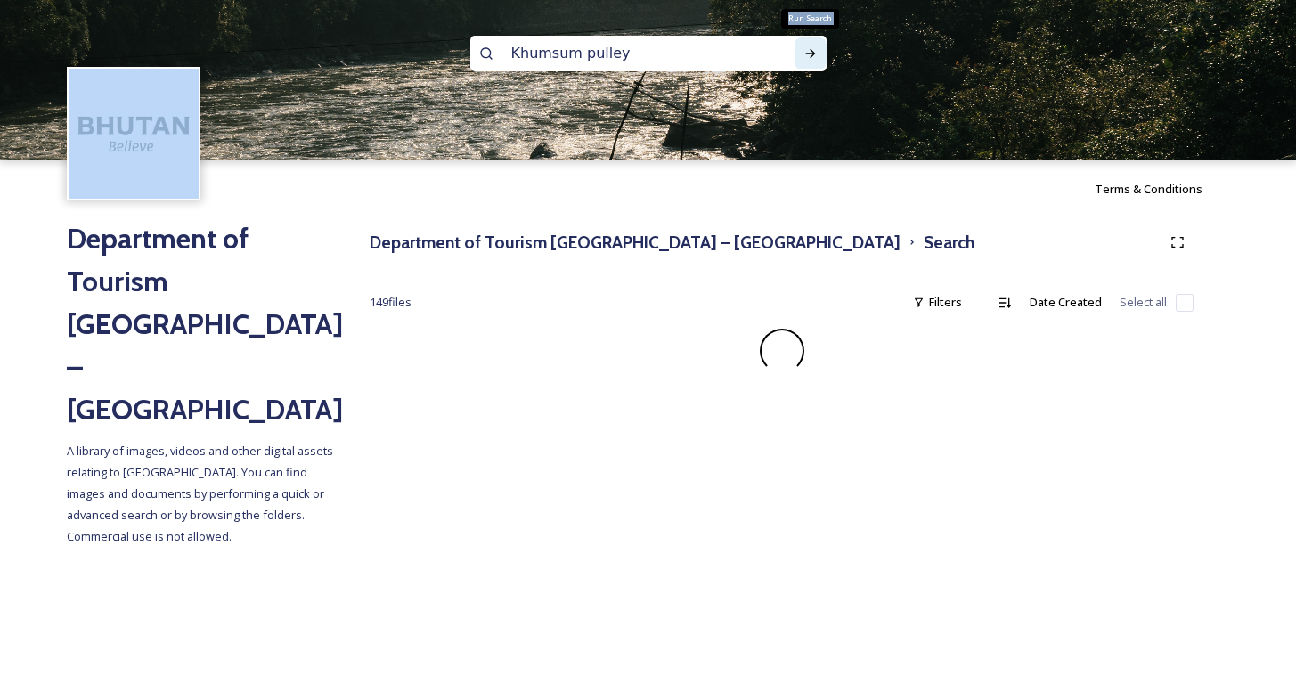
click at [809, 60] on icon at bounding box center [810, 53] width 14 height 14
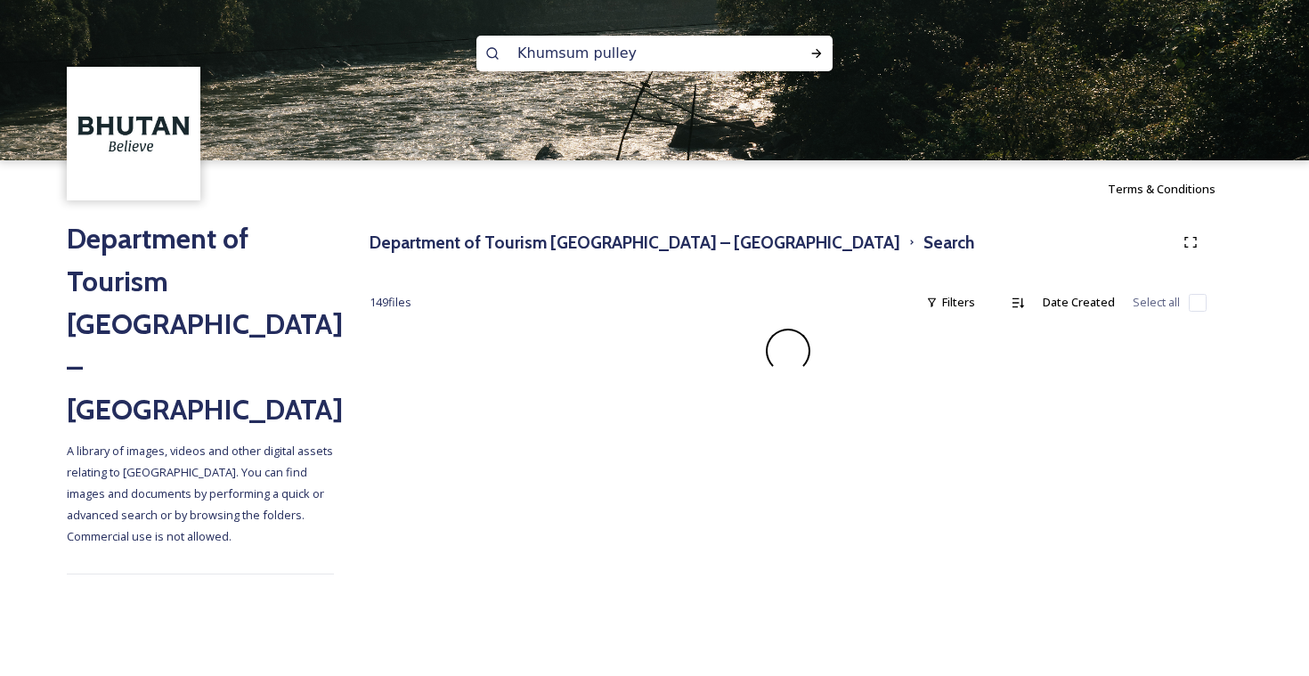
click at [722, 61] on input "Khumsum pulley" at bounding box center [630, 53] width 244 height 39
click at [814, 58] on icon at bounding box center [816, 53] width 14 height 14
click at [547, 54] on input "Khumsum" at bounding box center [630, 53] width 244 height 39
type input "Khamsum"
click at [817, 56] on icon at bounding box center [817, 53] width 10 height 9
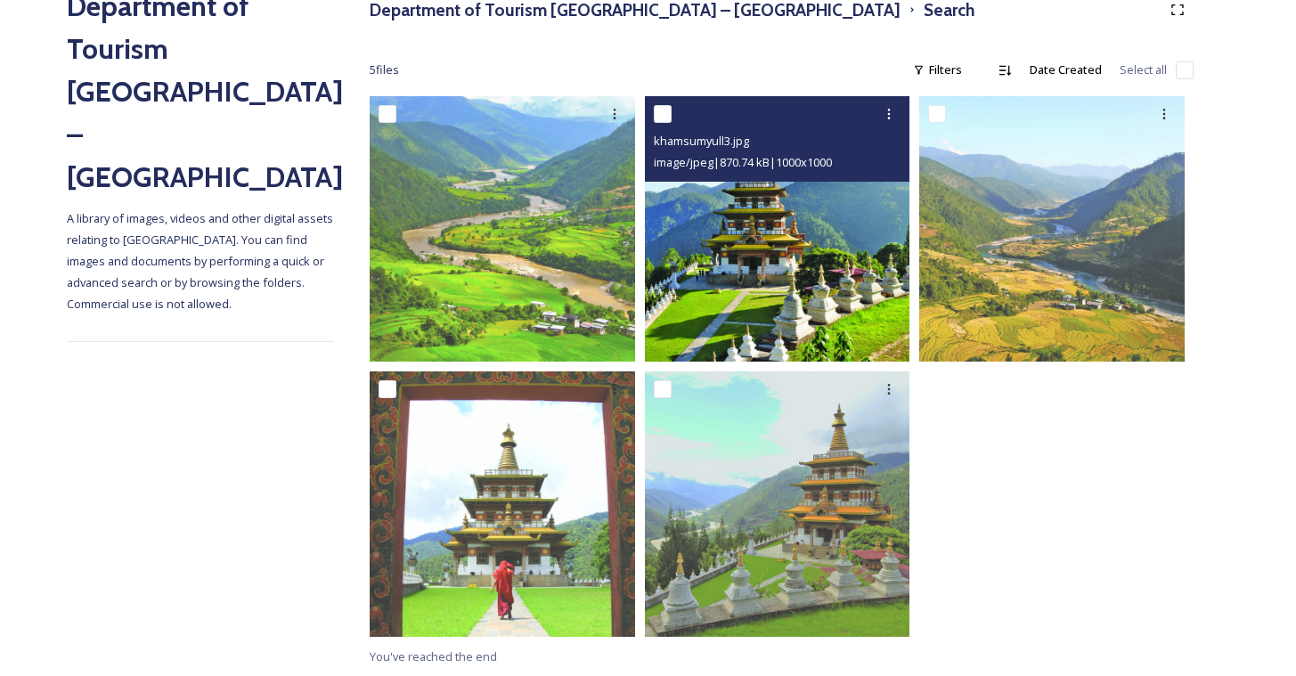
scroll to position [180, 0]
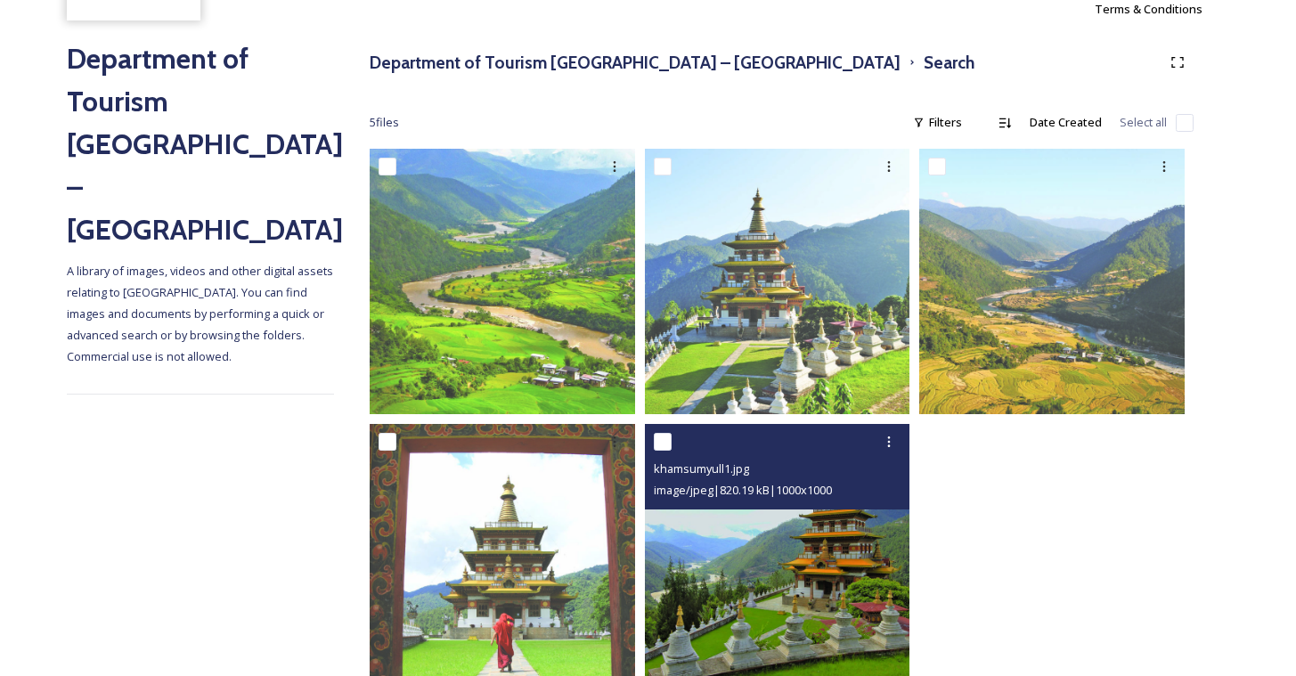
click at [742, 580] on img at bounding box center [777, 556] width 265 height 265
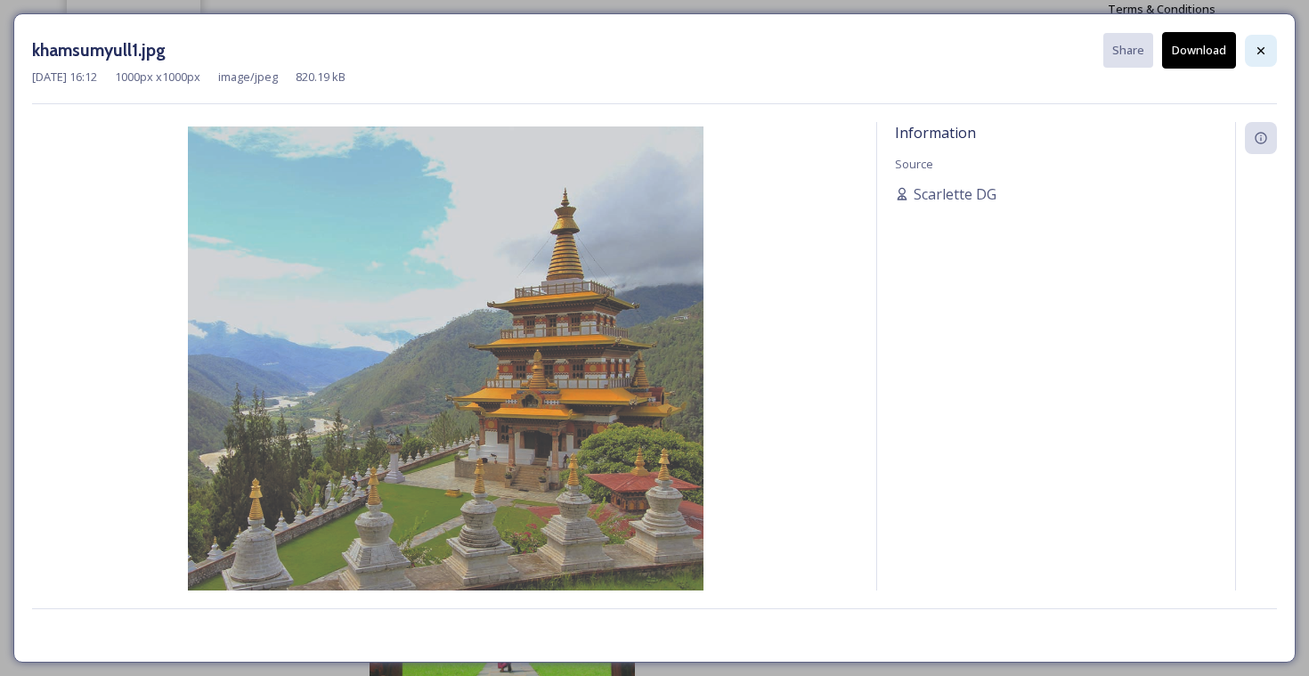
click at [1269, 56] on div at bounding box center [1261, 51] width 32 height 32
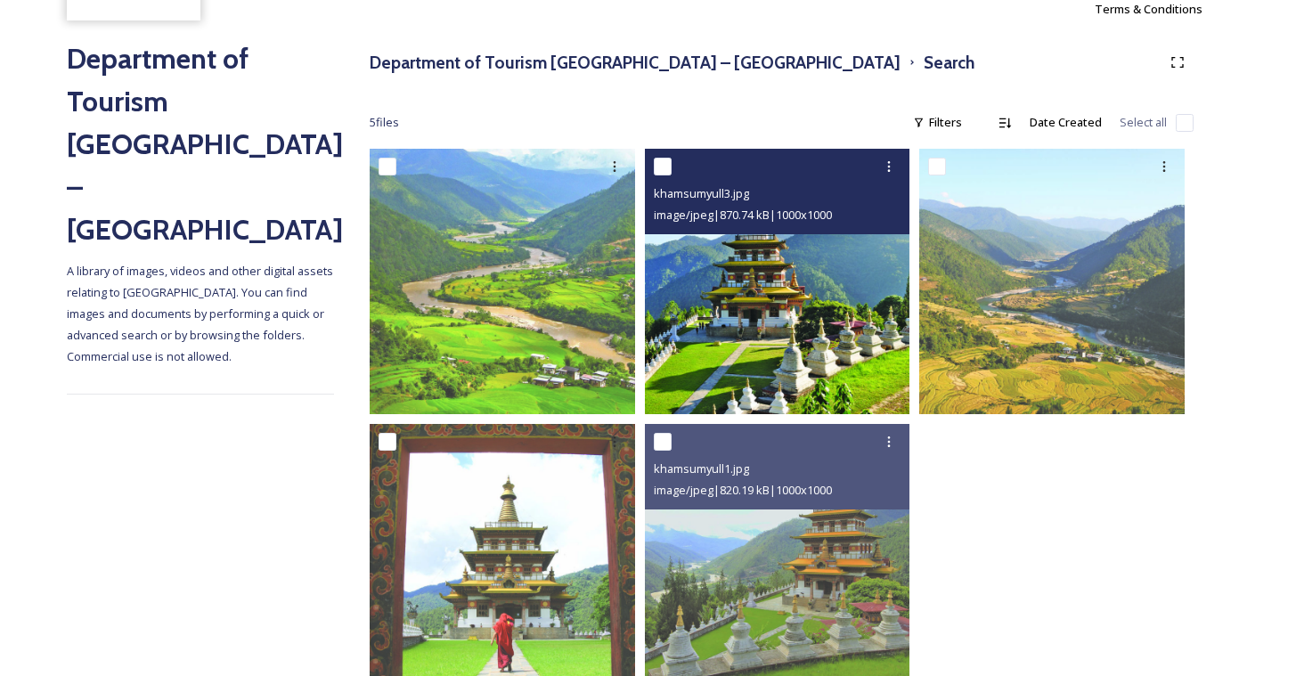
click at [868, 300] on img at bounding box center [777, 281] width 265 height 265
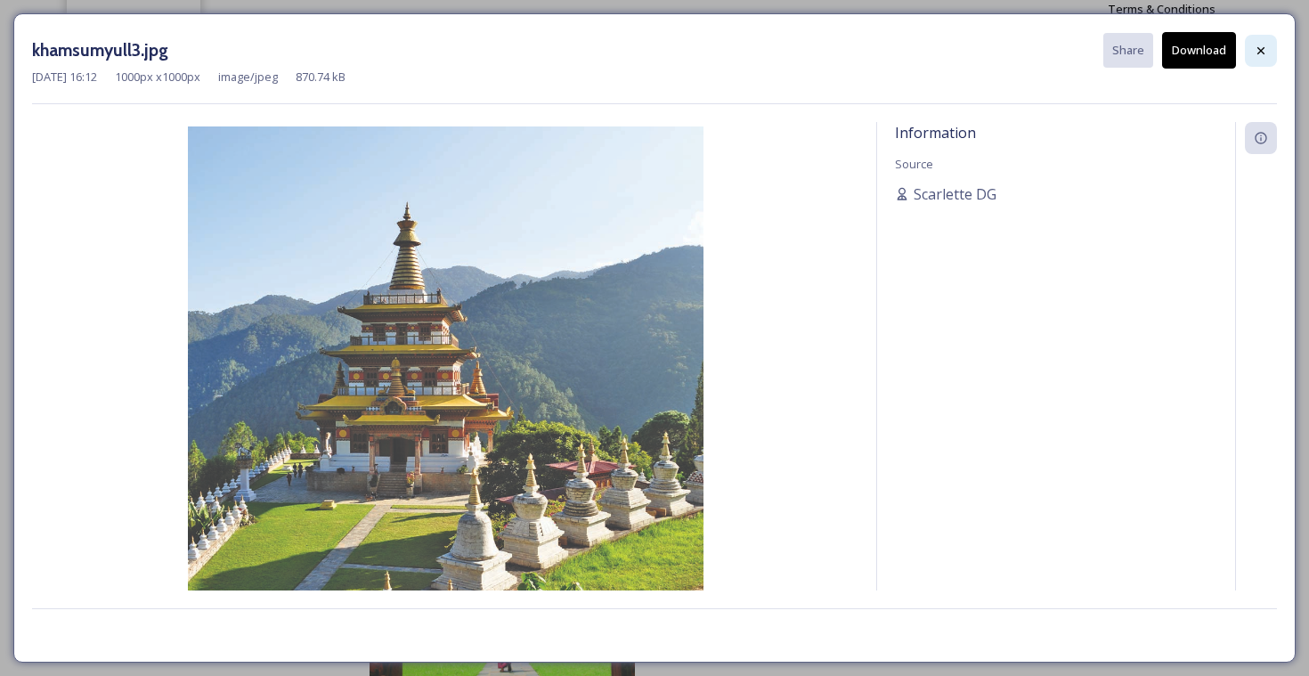
click at [1250, 55] on div at bounding box center [1261, 51] width 32 height 32
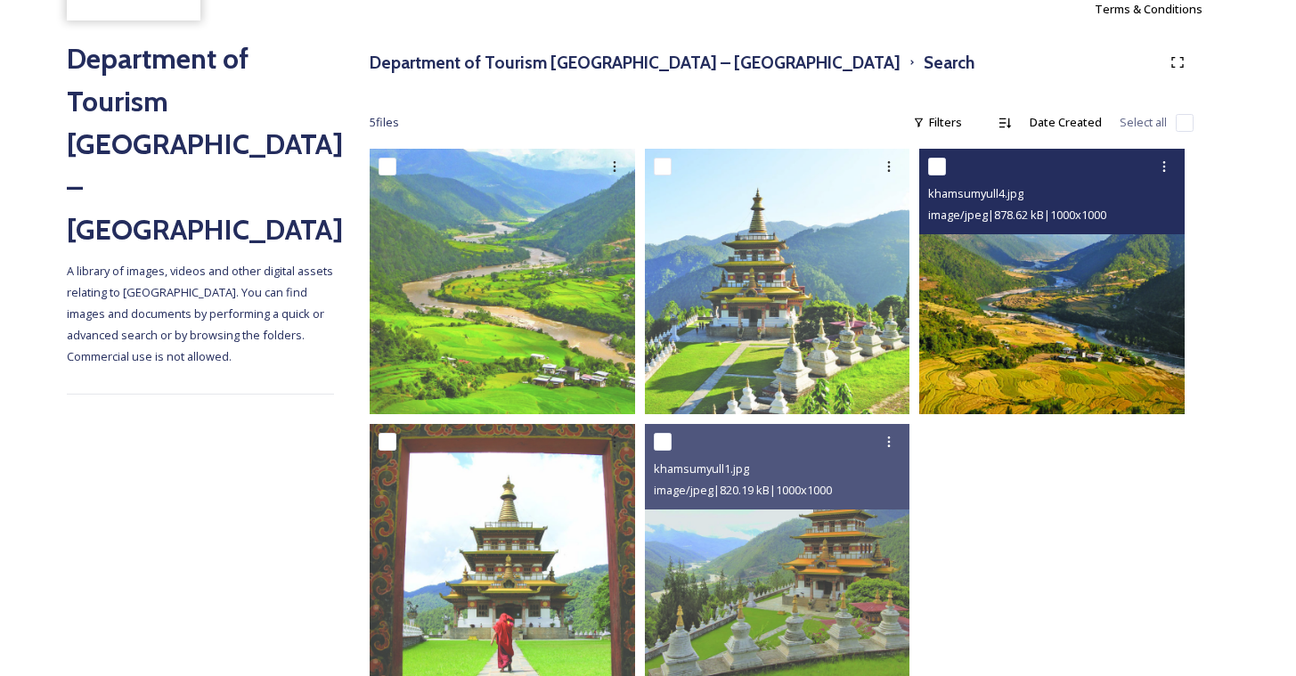
click at [1030, 346] on img at bounding box center [1051, 281] width 265 height 265
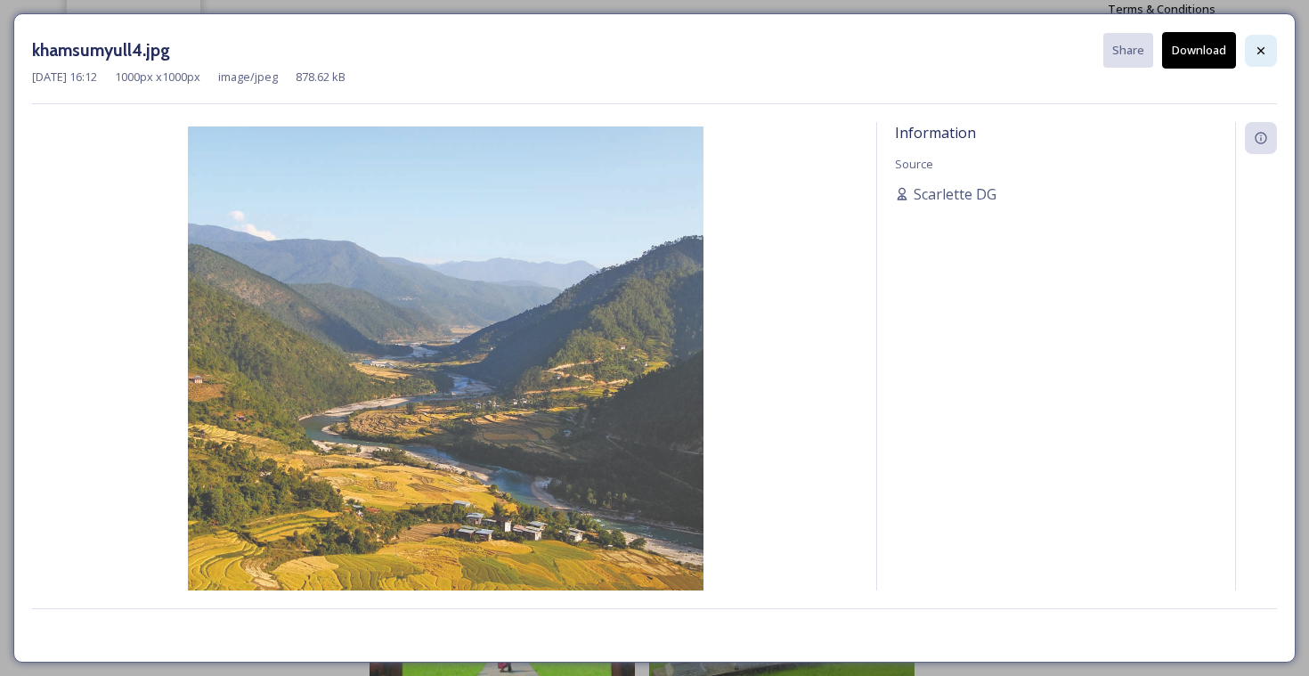
click at [1267, 57] on div at bounding box center [1261, 51] width 32 height 32
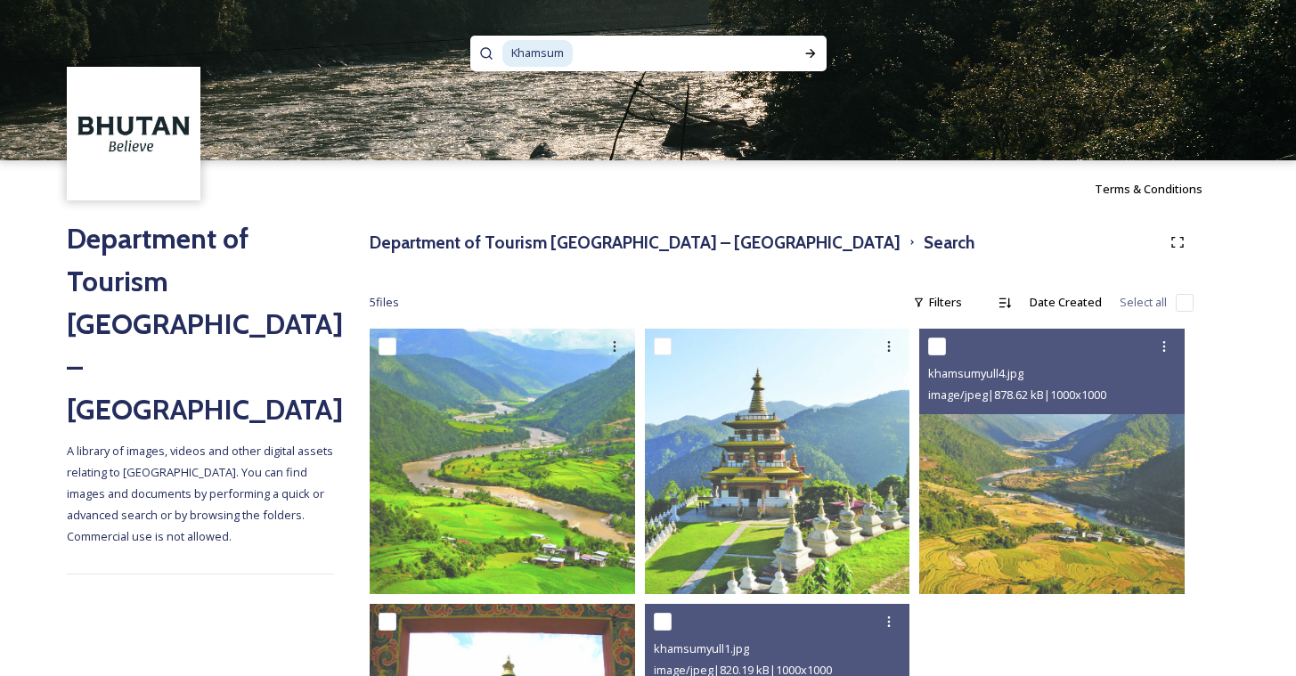
click at [573, 50] on div "Khamsum" at bounding box center [642, 54] width 280 height 36
click at [566, 53] on span "Khamsum" at bounding box center [537, 53] width 70 height 26
click at [813, 57] on icon at bounding box center [810, 53] width 14 height 14
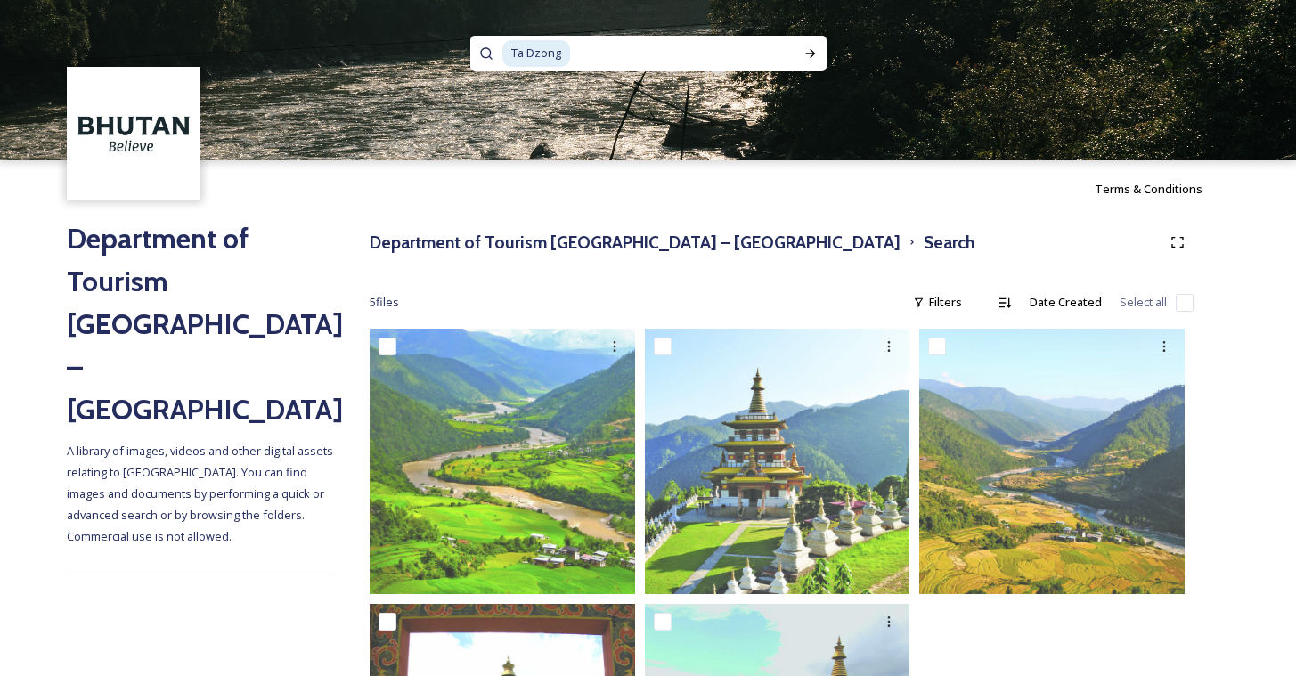
click at [720, 54] on input at bounding box center [676, 53] width 209 height 39
click at [801, 59] on div "Run Search" at bounding box center [810, 53] width 32 height 32
click at [517, 55] on span "Ta Dzong" at bounding box center [536, 53] width 68 height 26
type input "T"
click at [811, 62] on div "Run Search" at bounding box center [810, 53] width 32 height 32
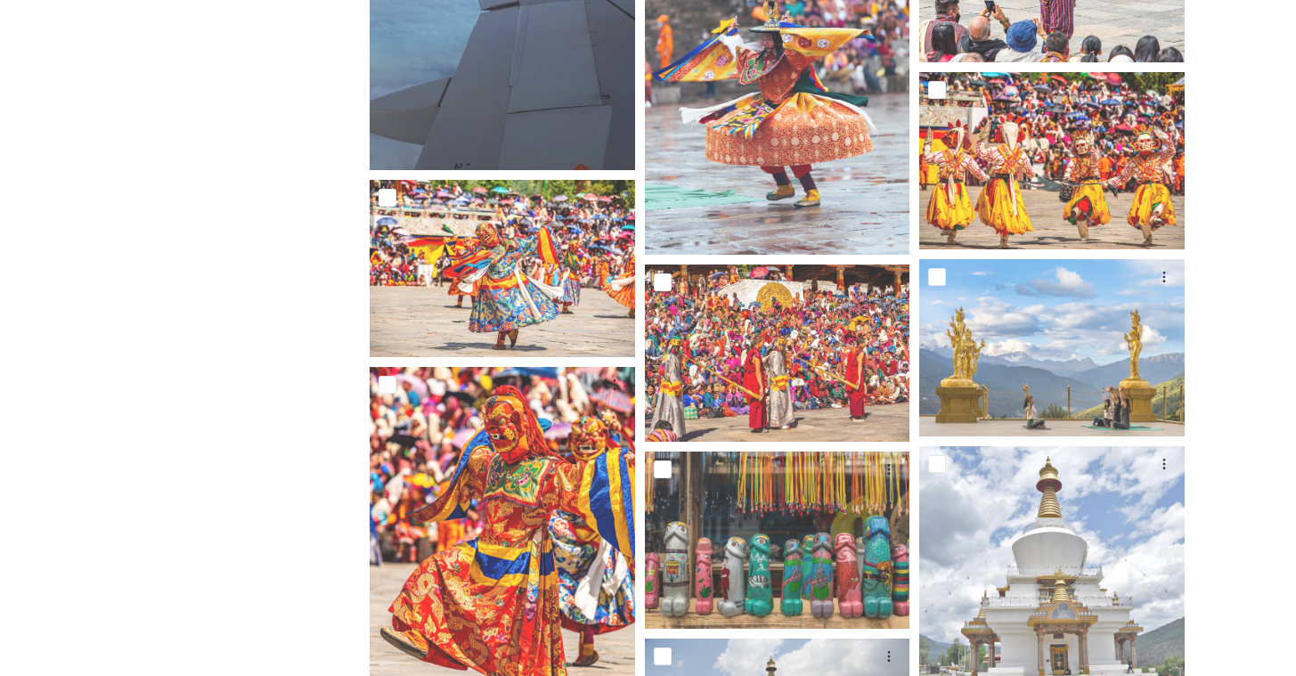
scroll to position [1512, 0]
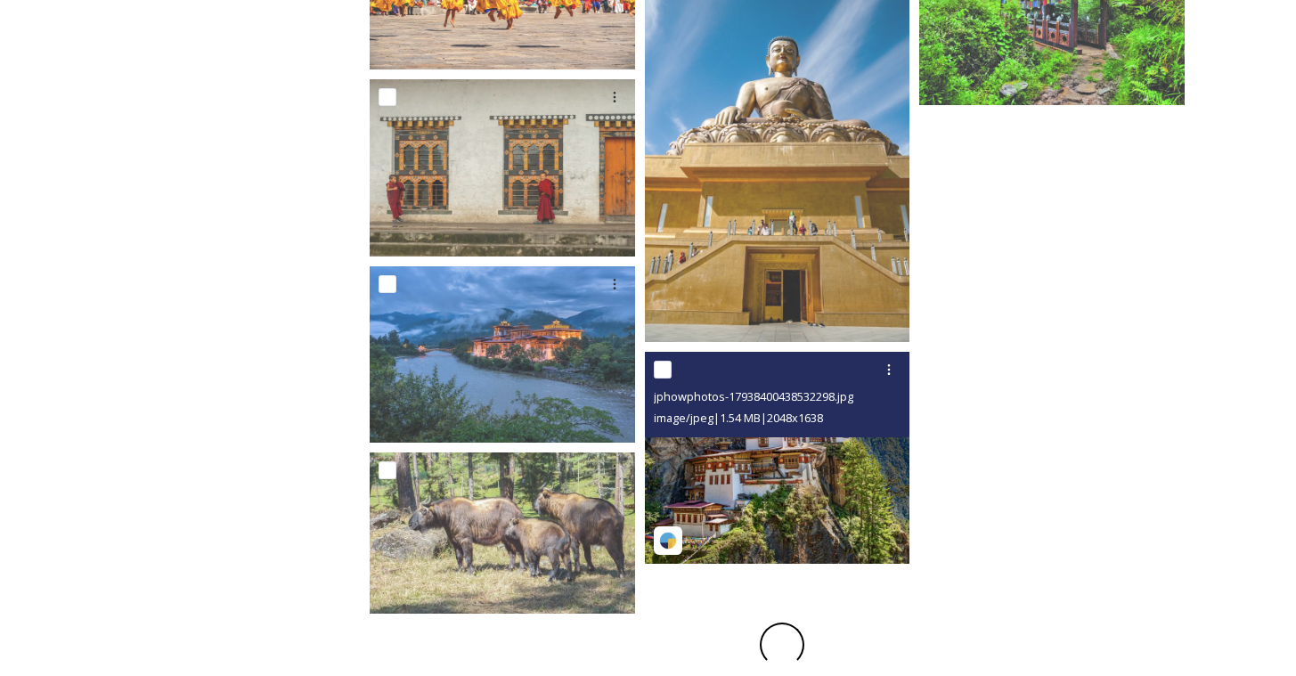
click at [830, 481] on img at bounding box center [777, 458] width 265 height 212
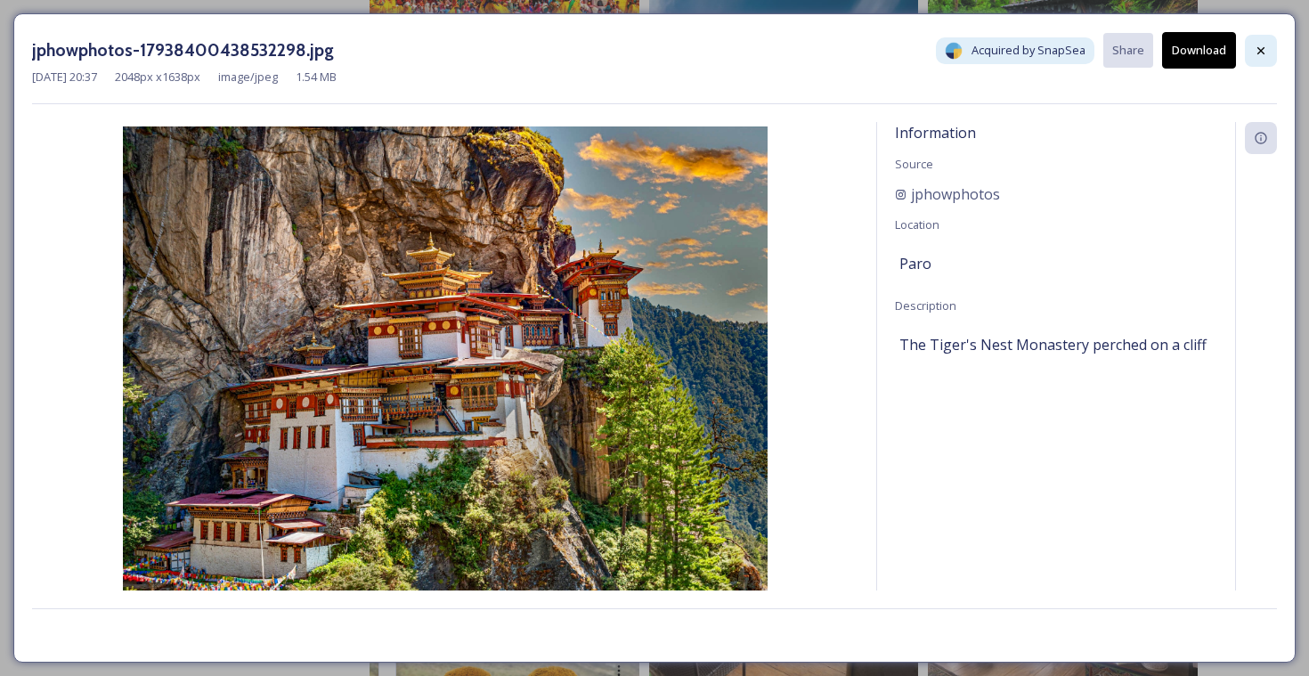
click at [1273, 47] on div at bounding box center [1261, 51] width 32 height 32
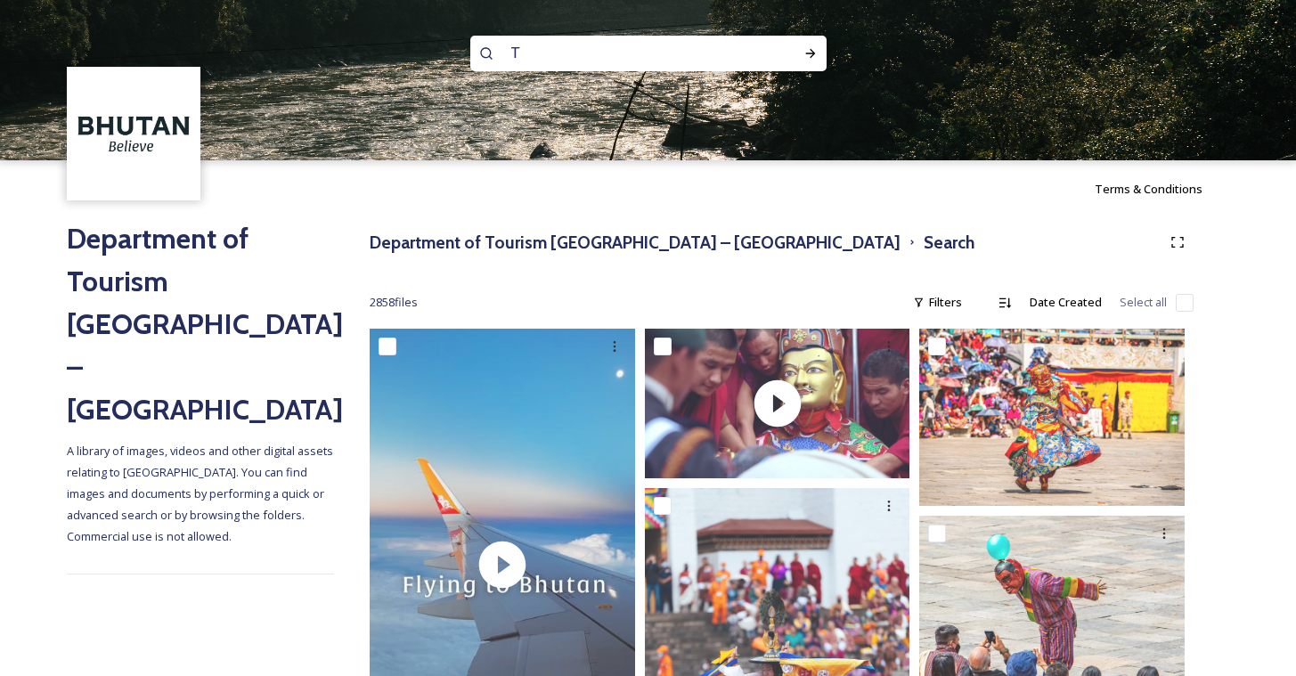
click at [590, 58] on input "T" at bounding box center [624, 53] width 244 height 39
type input "Paro"
click at [803, 61] on div "Run Search" at bounding box center [810, 53] width 32 height 32
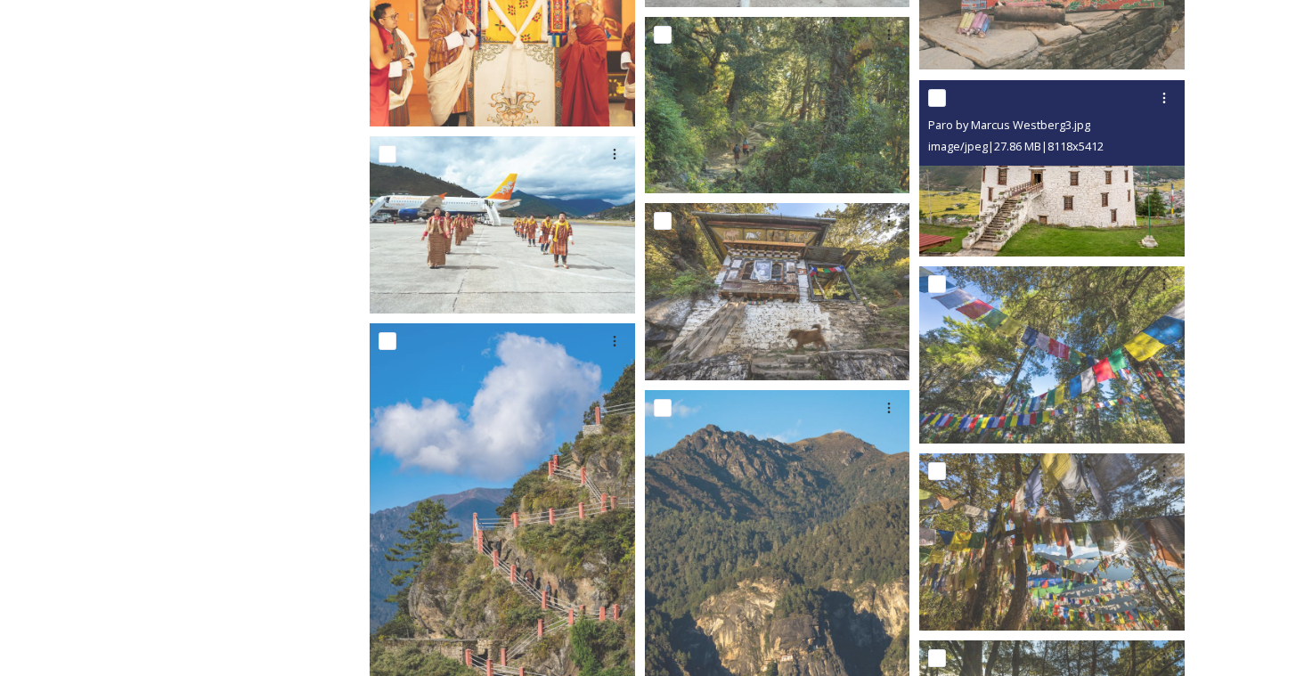
scroll to position [4351, 0]
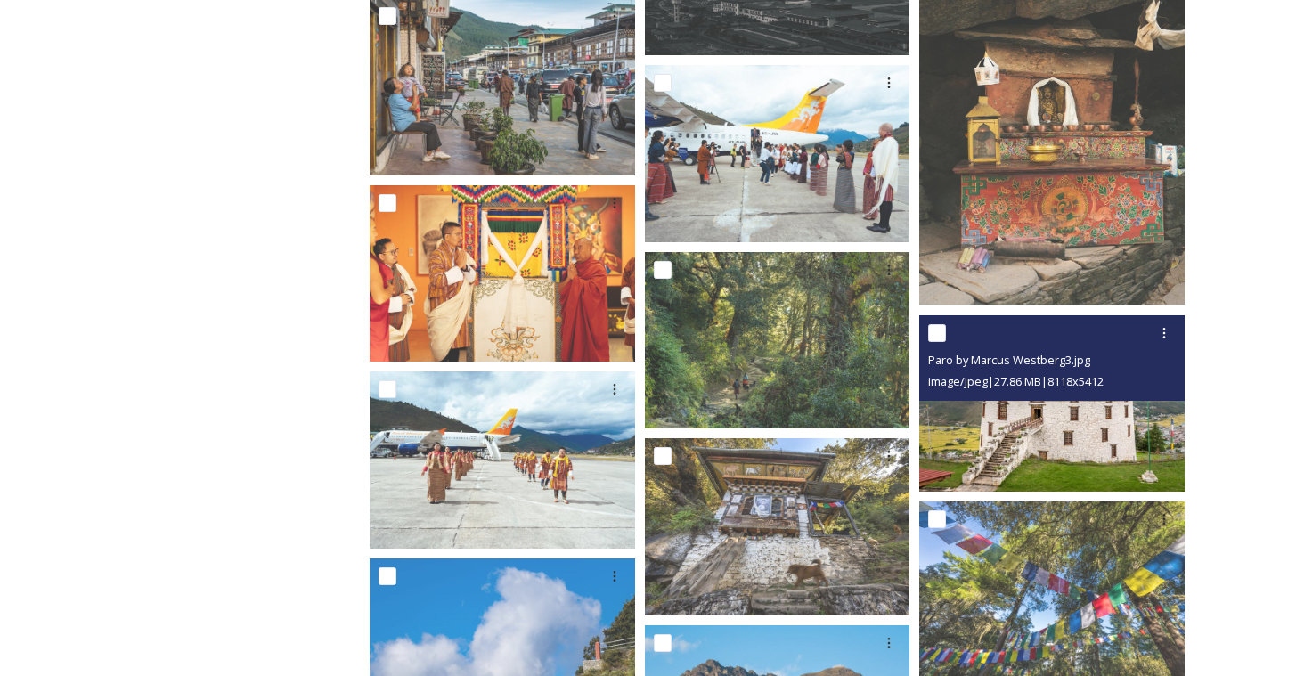
click at [1002, 455] on img at bounding box center [1051, 403] width 265 height 177
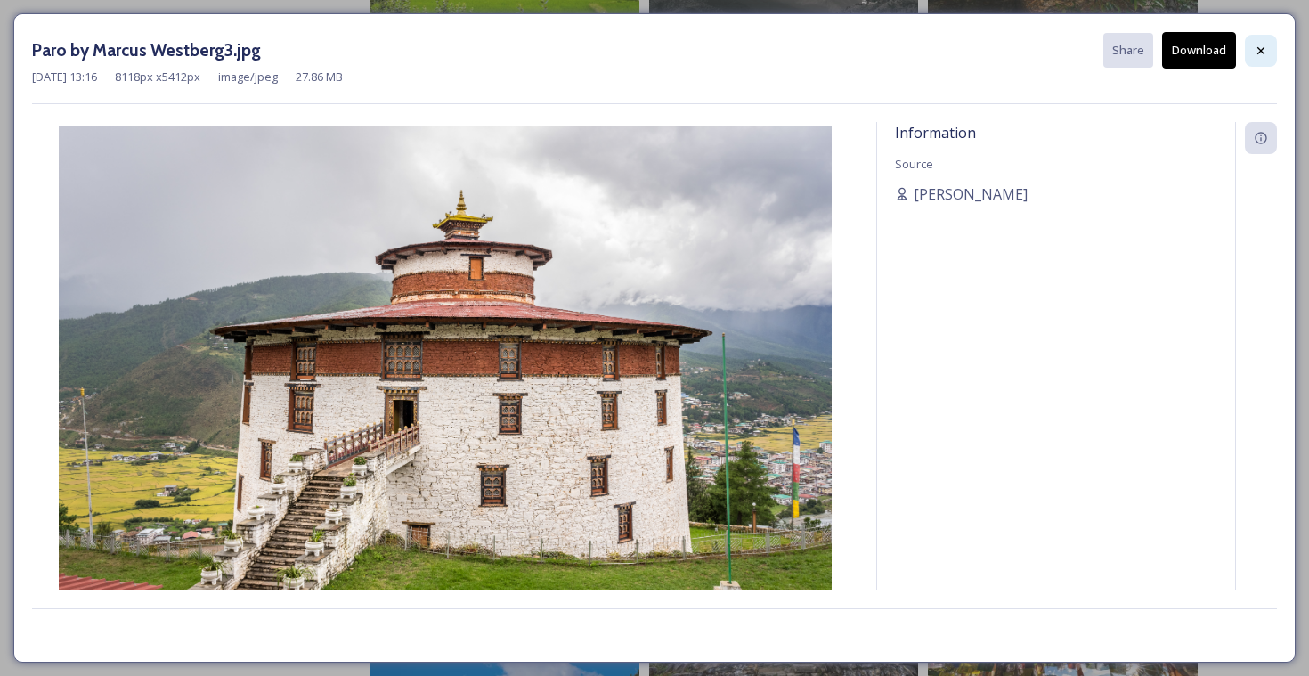
click at [1250, 50] on div at bounding box center [1261, 51] width 32 height 32
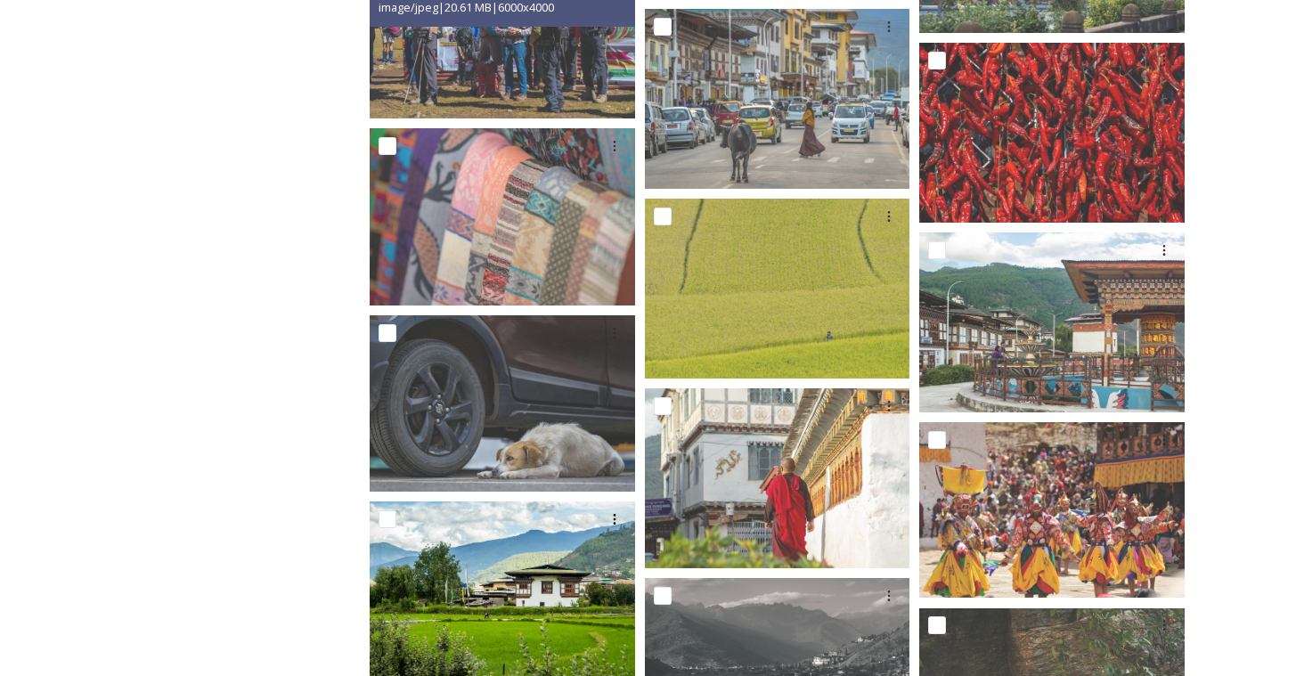
scroll to position [4015, 0]
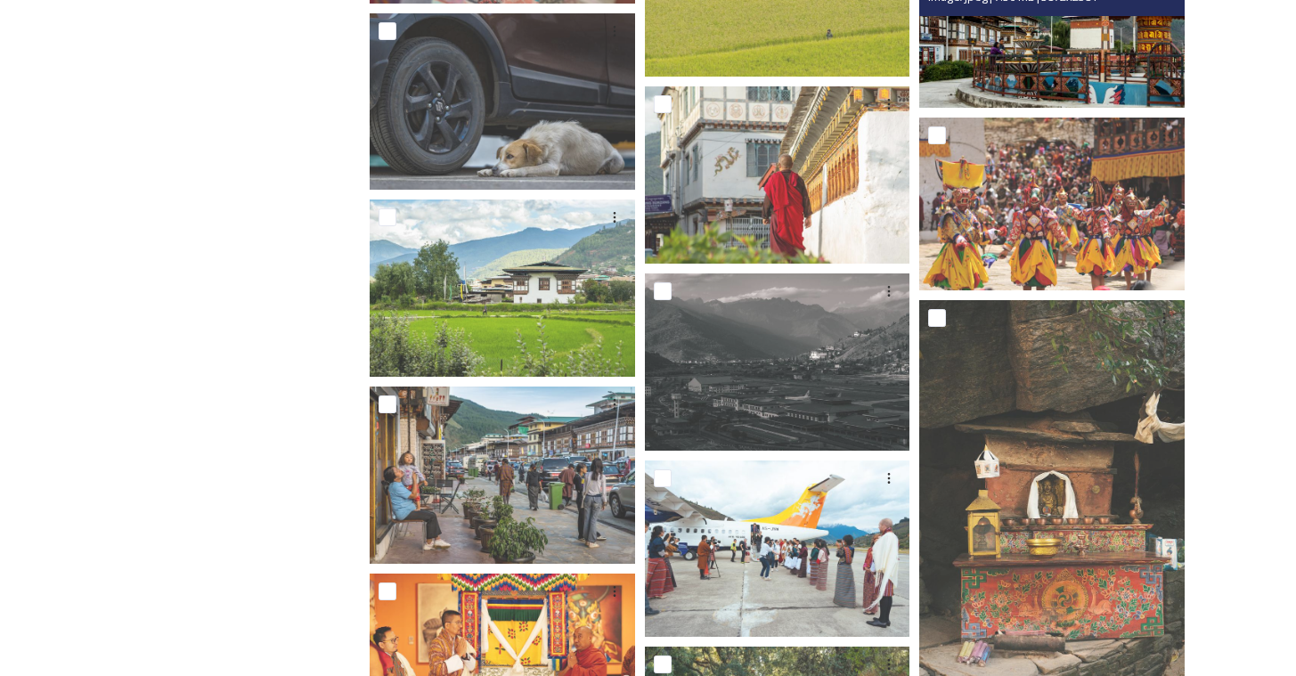
click at [1047, 54] on img at bounding box center [1051, 19] width 265 height 177
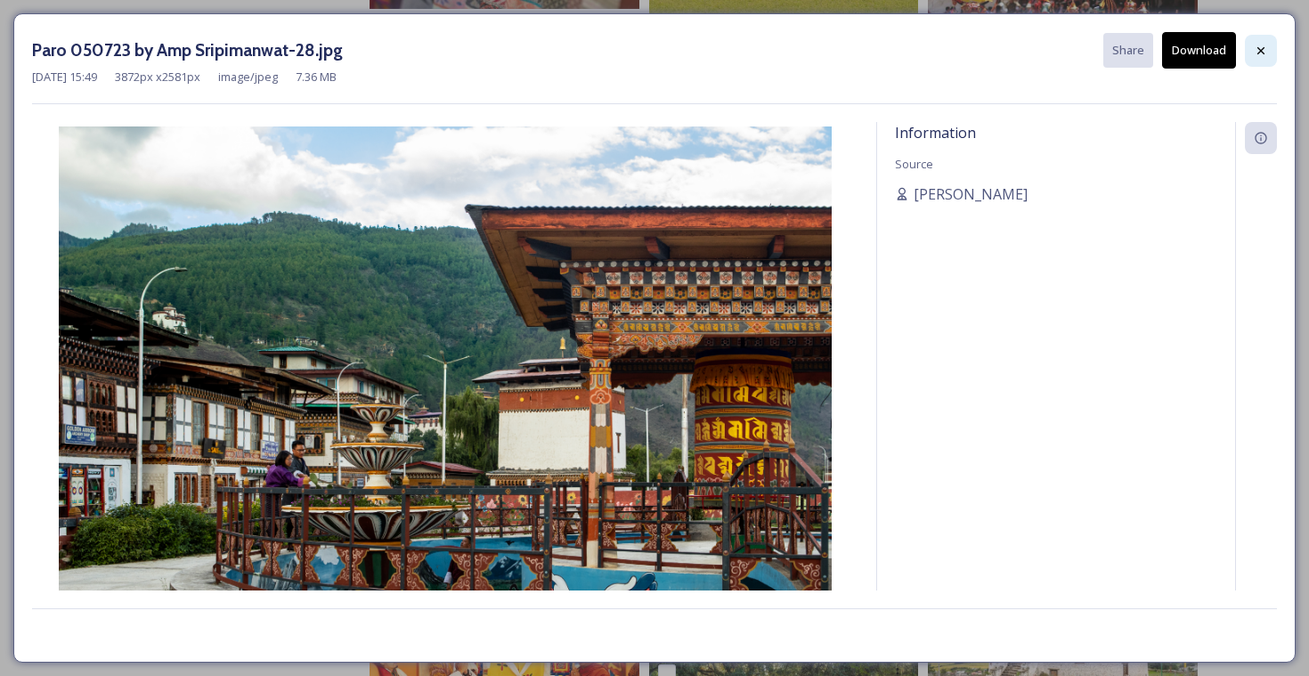
click at [1256, 51] on icon at bounding box center [1261, 51] width 14 height 14
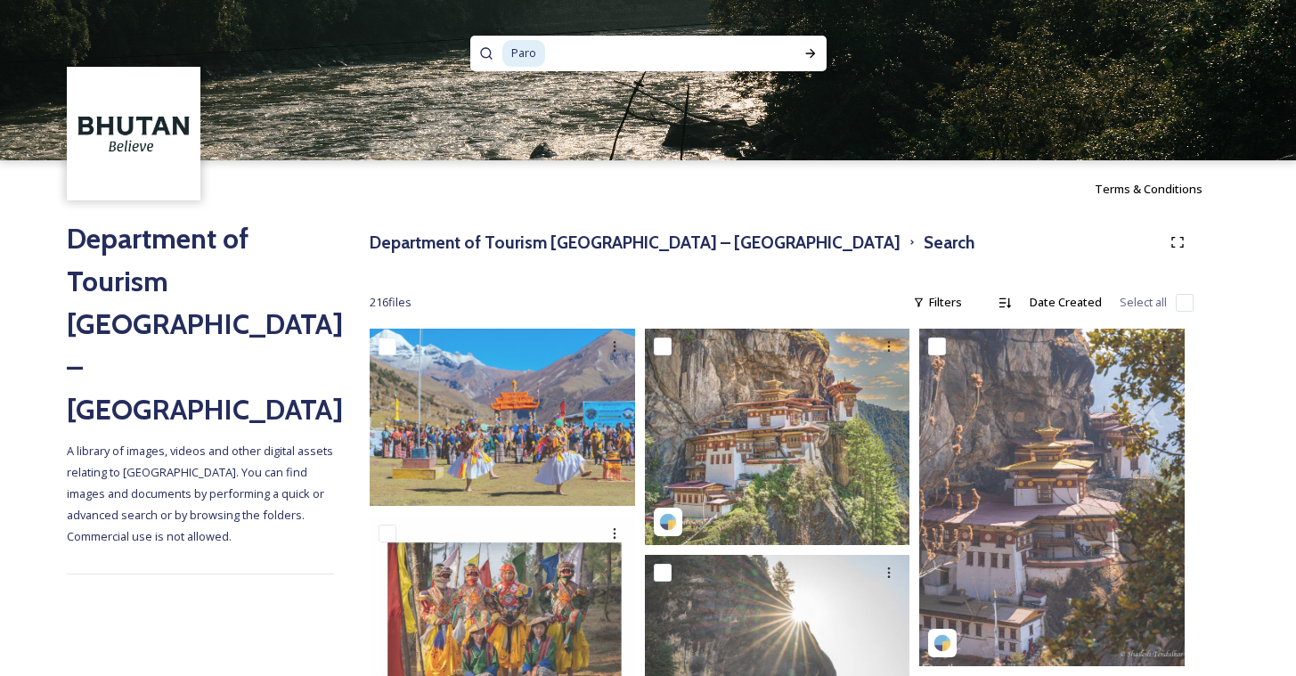
click at [547, 54] on input at bounding box center [658, 53] width 222 height 39
type input "P"
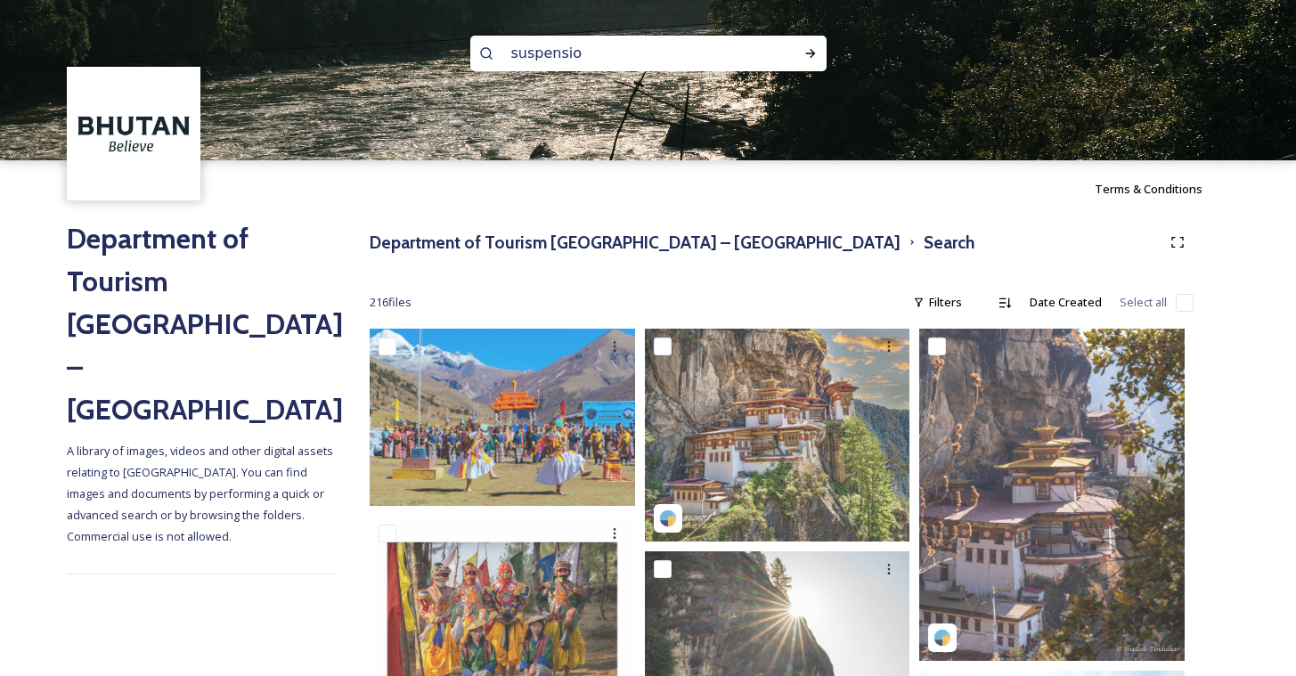
type input "suspension"
click at [573, 52] on span "suspension" at bounding box center [543, 53] width 82 height 26
click at [807, 48] on icon at bounding box center [810, 53] width 14 height 14
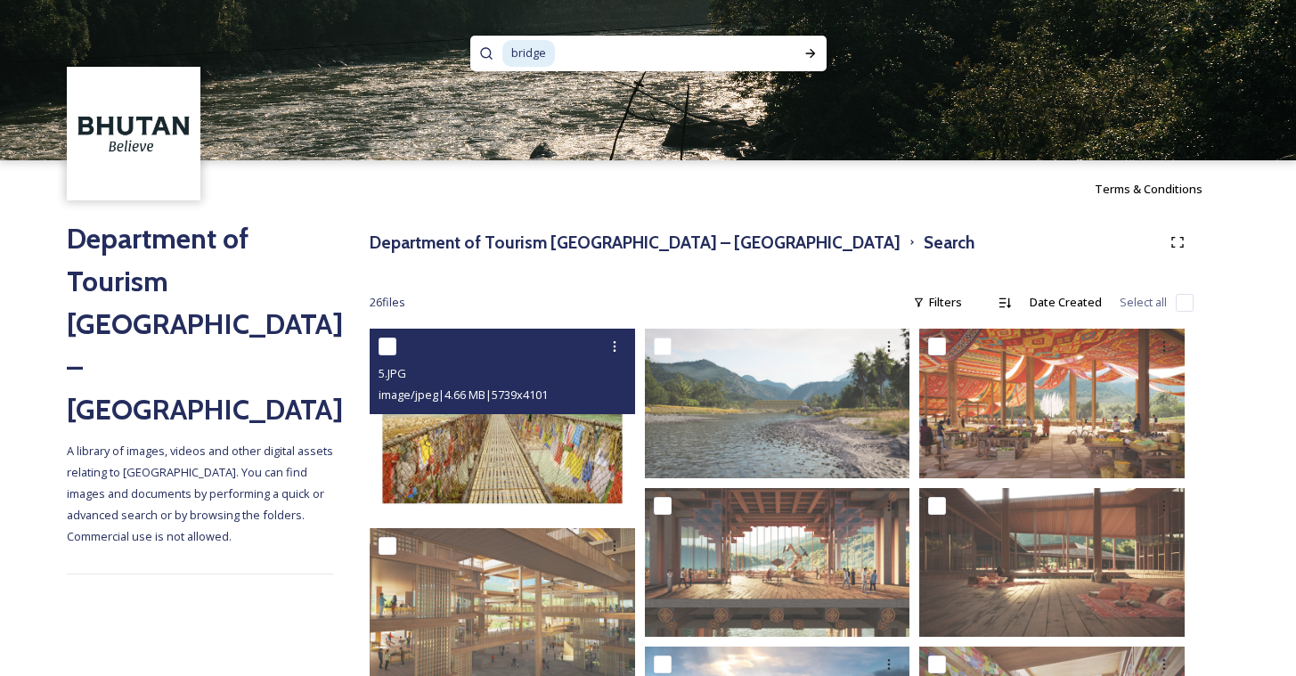
click at [540, 479] on img at bounding box center [502, 424] width 265 height 190
